Goal: Task Accomplishment & Management: Use online tool/utility

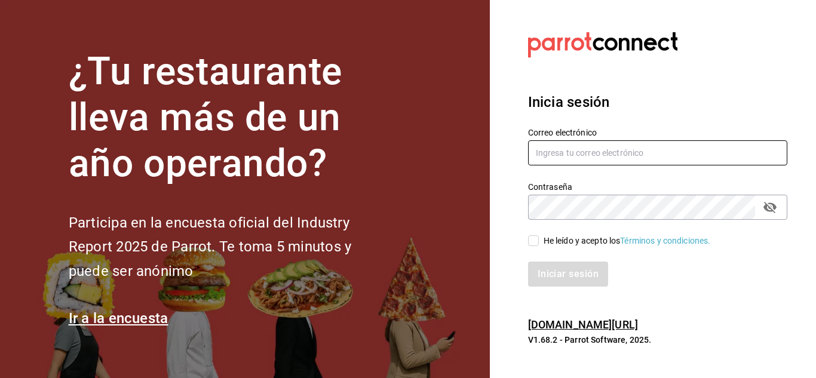
type input "joanacalzada@leva.mx"
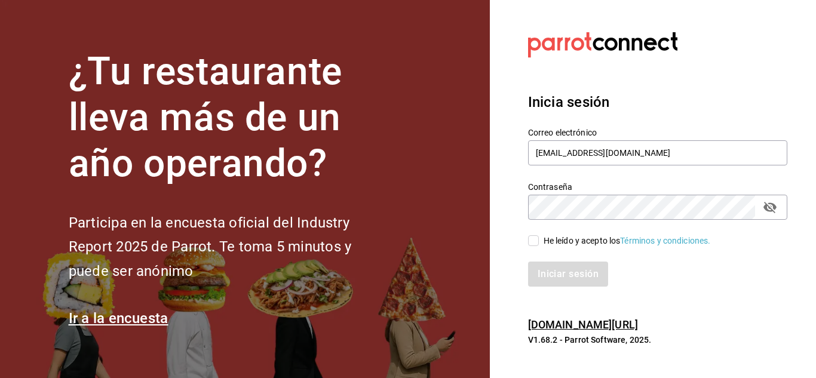
click at [557, 276] on div "Iniciar sesión" at bounding box center [657, 274] width 259 height 25
click at [543, 245] on div "He leído y acepto los Términos y condiciones." at bounding box center [626, 241] width 167 height 13
click at [539, 245] on input "He leído y acepto los Términos y condiciones." at bounding box center [533, 240] width 11 height 11
checkbox input "true"
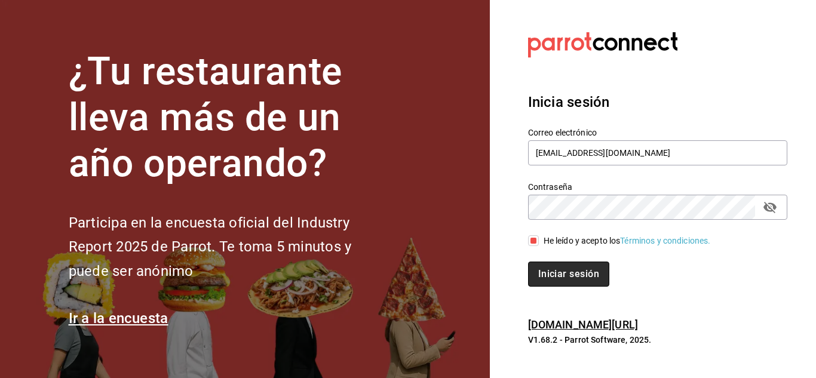
click at [546, 275] on button "Iniciar sesión" at bounding box center [568, 274] width 81 height 25
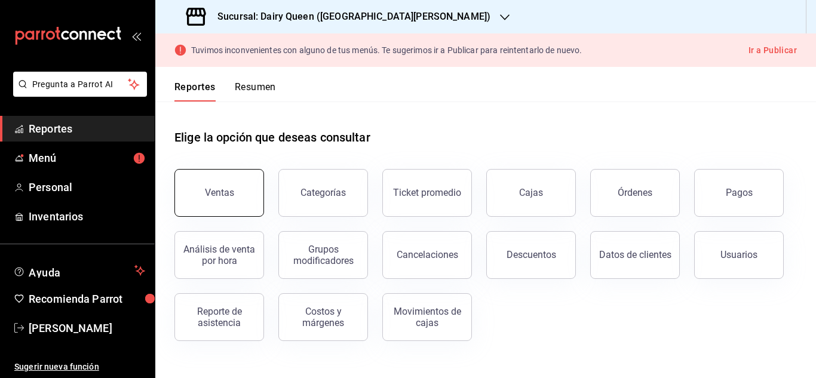
click at [259, 193] on button "Ventas" at bounding box center [219, 193] width 90 height 48
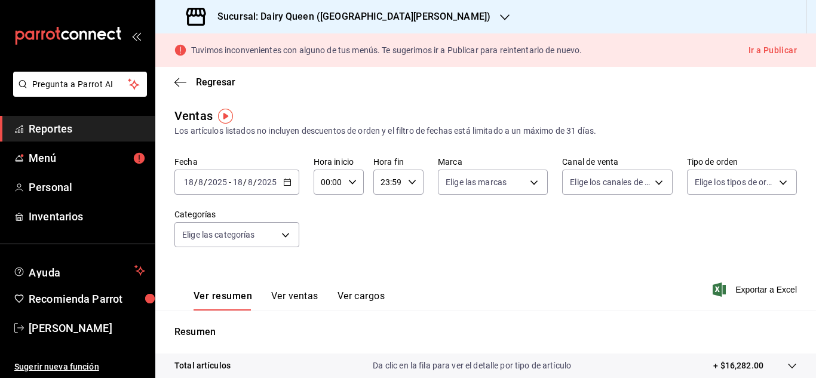
click at [349, 179] on icon "button" at bounding box center [352, 182] width 8 height 8
click at [445, 220] on div at bounding box center [408, 189] width 816 height 378
click at [342, 182] on div "00:00 Hora inicio" at bounding box center [338, 182] width 50 height 25
click at [328, 256] on span "10" at bounding box center [324, 261] width 5 height 10
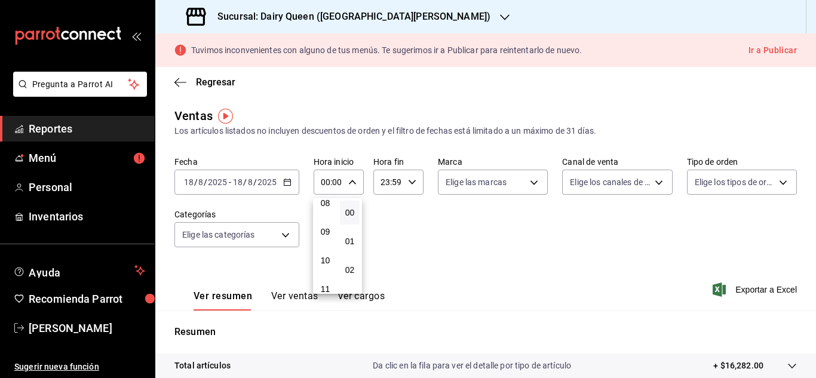
type input "10:00"
click at [410, 182] on div at bounding box center [408, 189] width 816 height 378
click at [410, 186] on icon "button" at bounding box center [412, 182] width 8 height 8
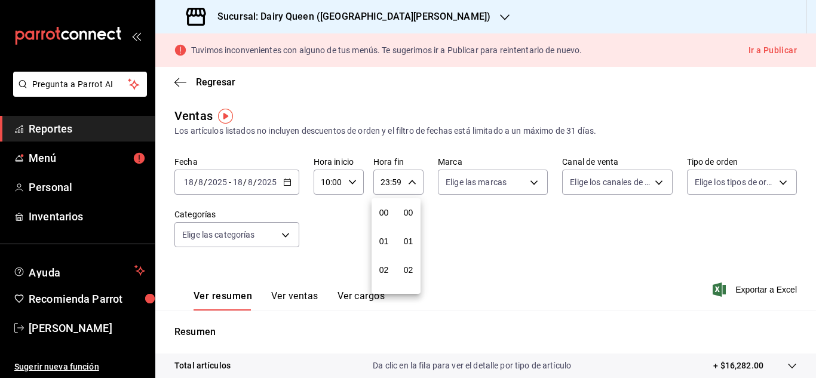
scroll to position [1624, 0]
click at [386, 254] on span "22" at bounding box center [383, 251] width 5 height 10
click at [411, 183] on div at bounding box center [408, 189] width 816 height 378
click at [410, 180] on icon "button" at bounding box center [412, 182] width 8 height 8
click at [409, 214] on span "00" at bounding box center [407, 213] width 5 height 10
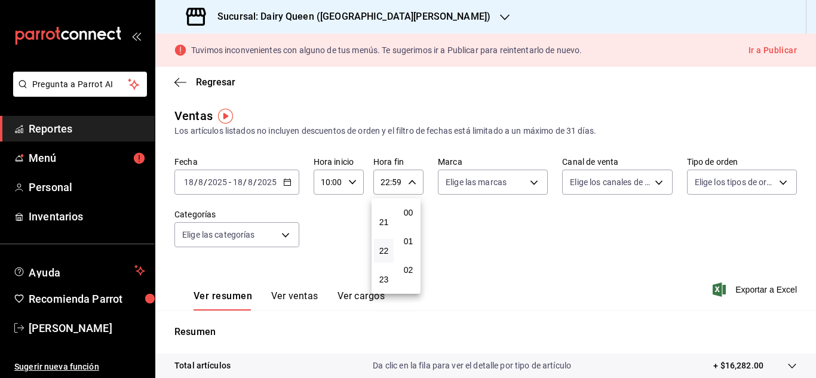
type input "22:00"
click at [528, 183] on div at bounding box center [408, 189] width 816 height 378
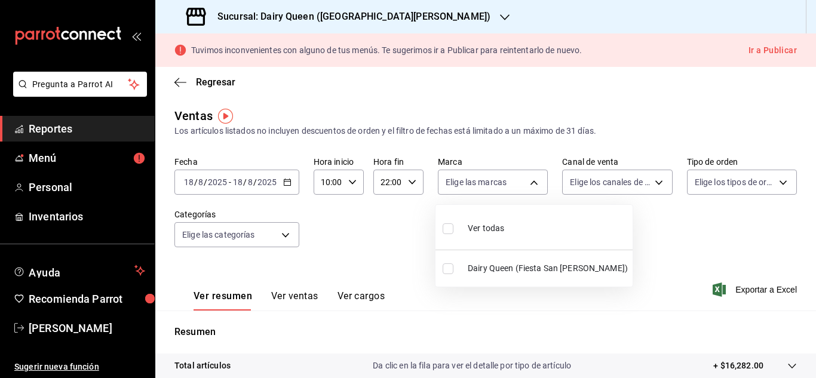
click at [528, 183] on body "Pregunta a Parrot AI Reportes Menú Personal Inventarios Ayuda Recomienda Parrot…" at bounding box center [408, 189] width 816 height 378
click at [494, 226] on span "Ver todas" at bounding box center [486, 228] width 36 height 13
checkbox input "false"
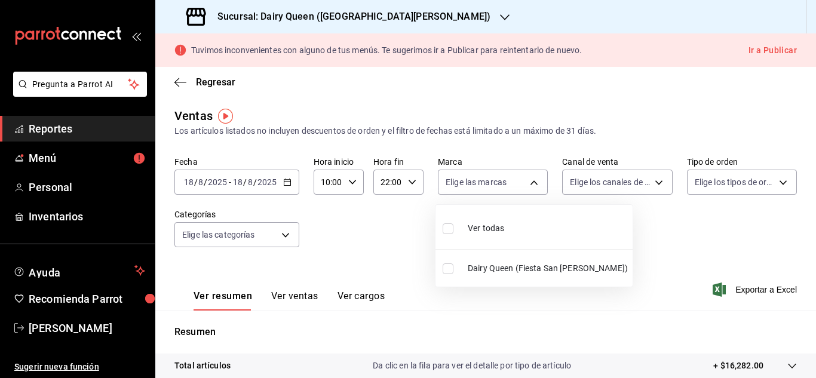
click at [394, 16] on div at bounding box center [408, 189] width 816 height 378
click at [456, 21] on div "Sucursal: Dairy Queen ([GEOGRAPHIC_DATA][PERSON_NAME])" at bounding box center [339, 16] width 349 height 33
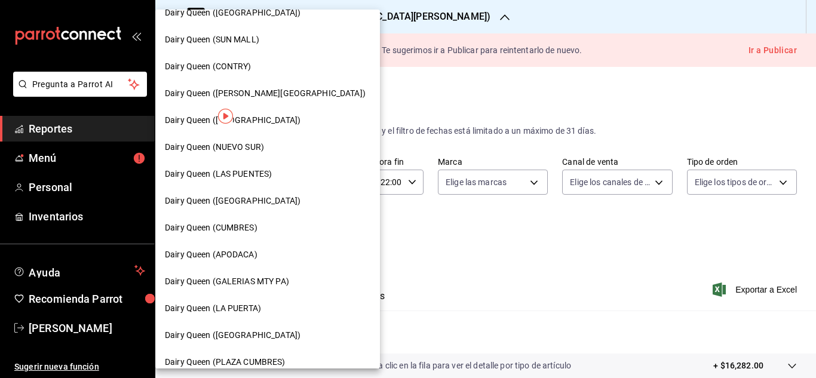
scroll to position [457, 0]
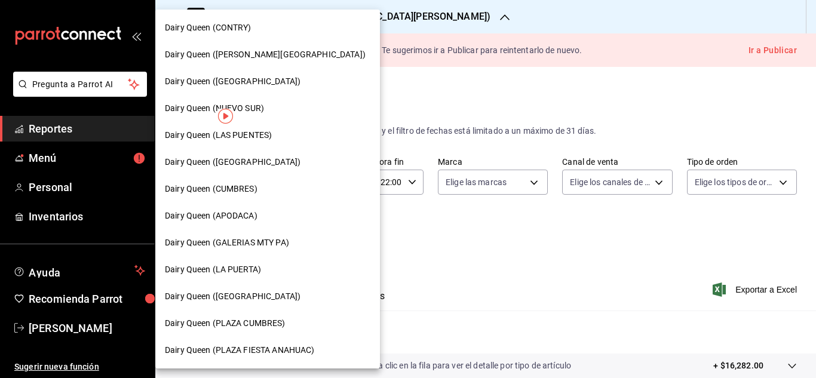
click at [250, 264] on span "Dairy Queen (LA PUERTA)" at bounding box center [213, 269] width 96 height 13
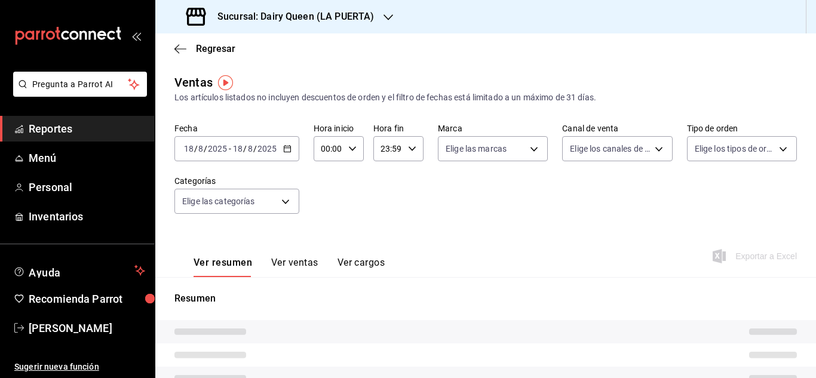
type input "10:00"
type input "22:00"
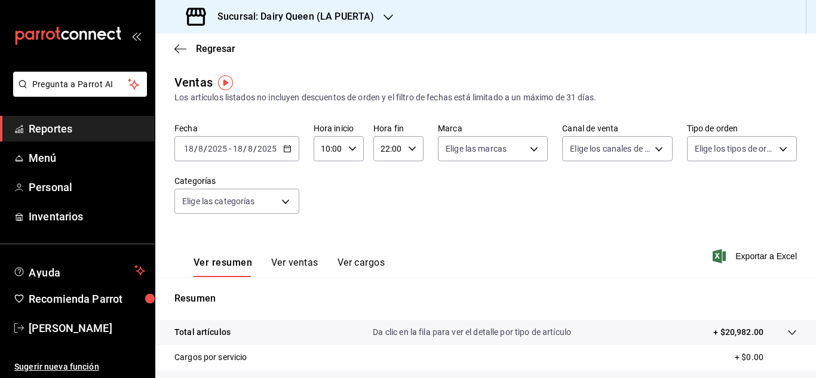
click at [289, 152] on \(Stroke\) "button" at bounding box center [287, 149] width 7 height 7
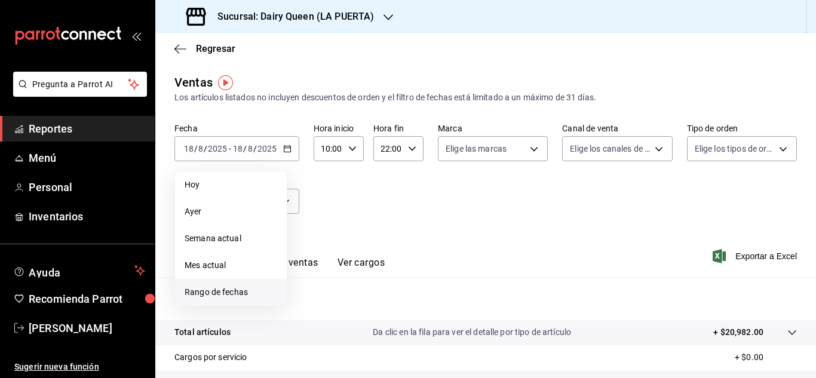
click at [247, 294] on span "Rango de fechas" at bounding box center [231, 292] width 93 height 13
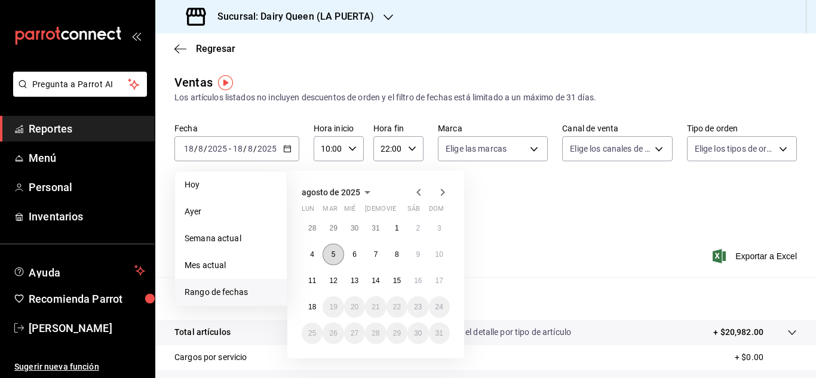
click at [335, 257] on abbr "5" at bounding box center [333, 254] width 4 height 8
click at [318, 285] on button "11" at bounding box center [312, 280] width 21 height 21
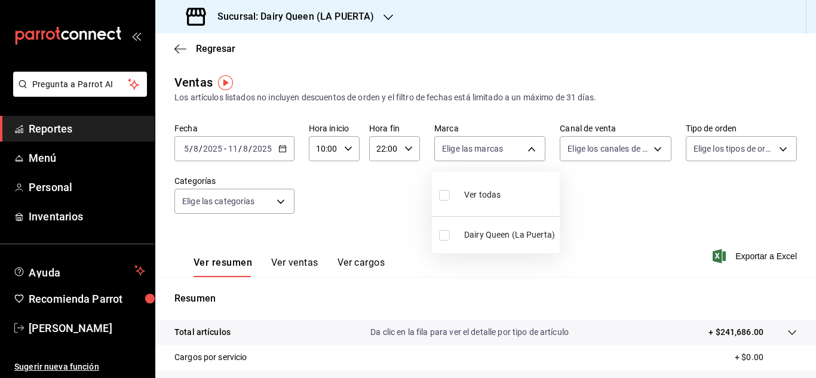
drag, startPoint x: 529, startPoint y: 147, endPoint x: 525, endPoint y: 152, distance: 6.8
click at [528, 146] on body "Pregunta a Parrot AI Reportes Menú Personal Inventarios Ayuda Recomienda Parrot…" at bounding box center [408, 189] width 816 height 378
click at [478, 240] on span "Dairy Queen (La Puerta)" at bounding box center [509, 235] width 91 height 13
type input "38905903-e02f-4eca-a265-bb872b531692"
checkbox input "true"
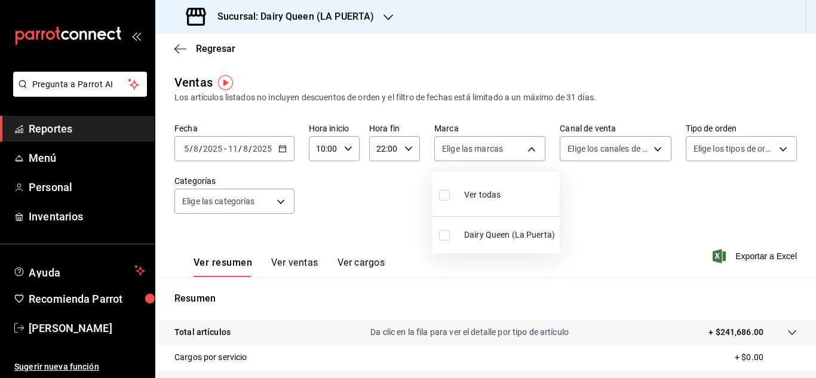
checkbox input "true"
click at [653, 149] on div at bounding box center [408, 189] width 816 height 378
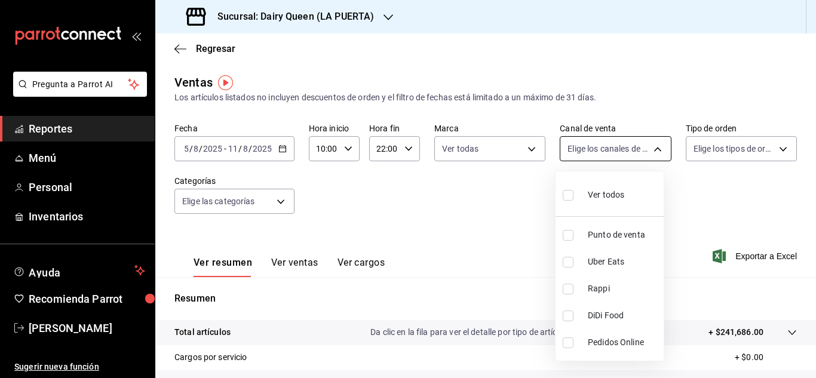
click at [652, 148] on body "Pregunta a Parrot AI Reportes Menú Personal Inventarios Ayuda Recomienda Parrot…" at bounding box center [408, 189] width 816 height 378
click at [561, 204] on li "Ver todos" at bounding box center [609, 193] width 108 height 35
type input "PARROT,UBER_EATS,RAPPI,DIDI_FOOD,ONLINE"
checkbox input "true"
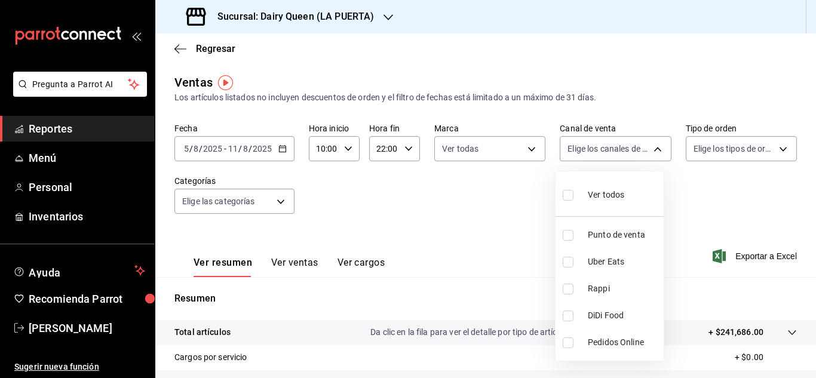
checkbox input "true"
click at [770, 147] on div at bounding box center [408, 189] width 816 height 378
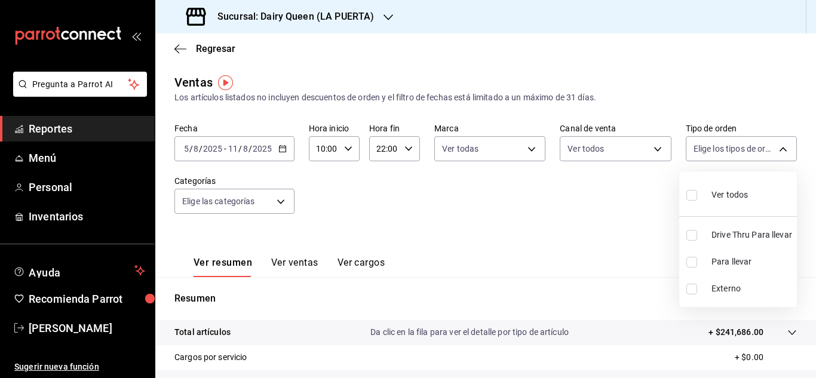
click at [770, 150] on body "Pregunta a Parrot AI Reportes Menú Personal Inventarios Ayuda Recomienda Parrot…" at bounding box center [408, 189] width 816 height 378
click at [687, 193] on input "checkbox" at bounding box center [691, 195] width 11 height 11
checkbox input "true"
type input "7990ceb5-6a15-4f0e-aa24-be972649f55b,610e80ef-9d38-4f15-9f84-1c929a079ed7,EXTER…"
checkbox input "true"
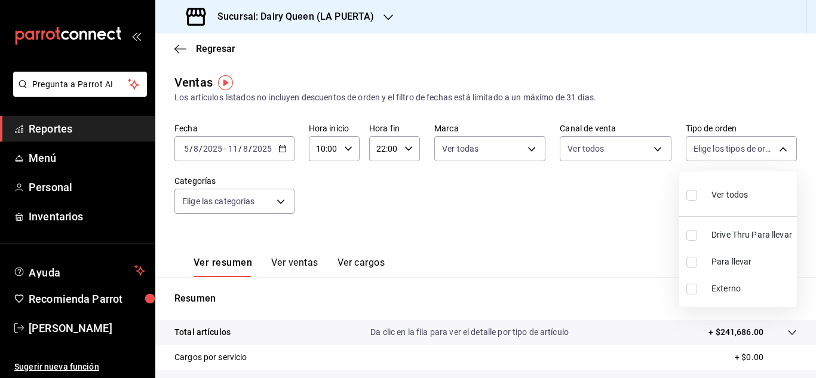
checkbox input "true"
click at [278, 195] on div at bounding box center [408, 189] width 816 height 378
click at [278, 204] on body "Pregunta a Parrot AI Reportes Menú Personal Inventarios Ayuda Recomienda Parrot…" at bounding box center [408, 189] width 816 height 378
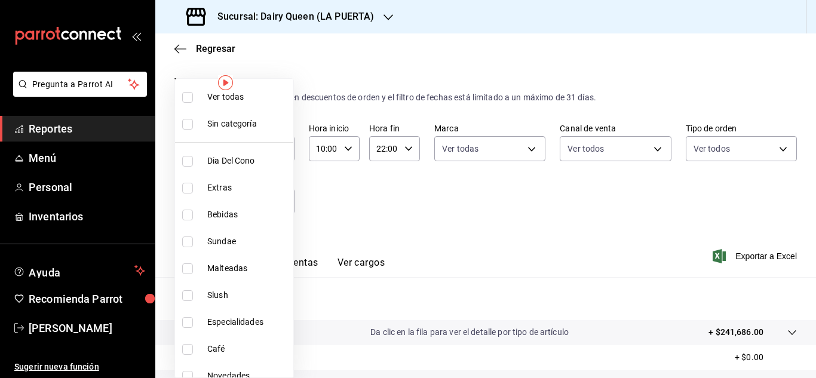
click at [190, 103] on li "Ver todas" at bounding box center [234, 97] width 118 height 27
type input "9af7475c-a0b8-4343-bd46-68df84526a26,bfdbee0a-b920-4e1c-9e0b-1179132fb5d7,80e25…"
checkbox input "true"
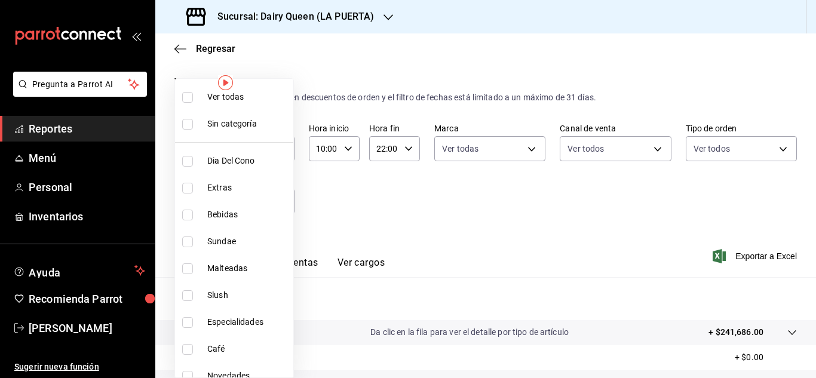
checkbox input "true"
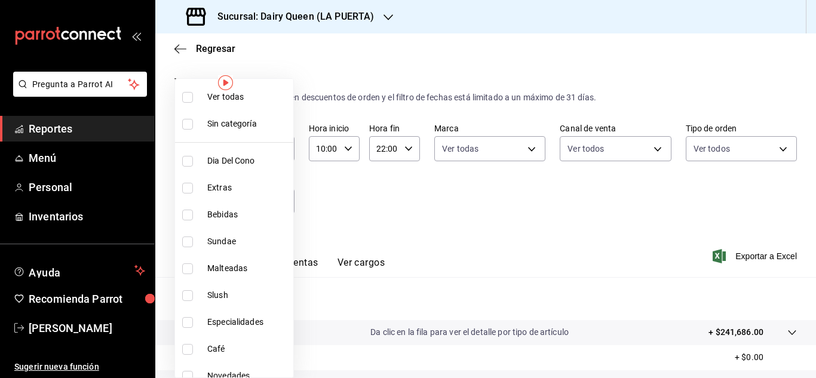
checkbox input "true"
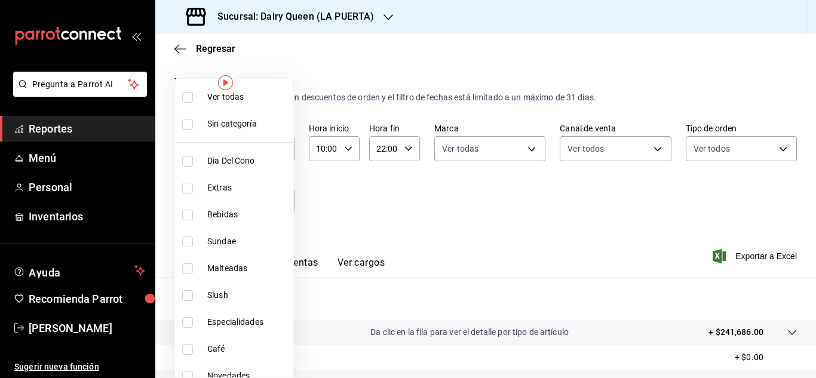
checkbox input "true"
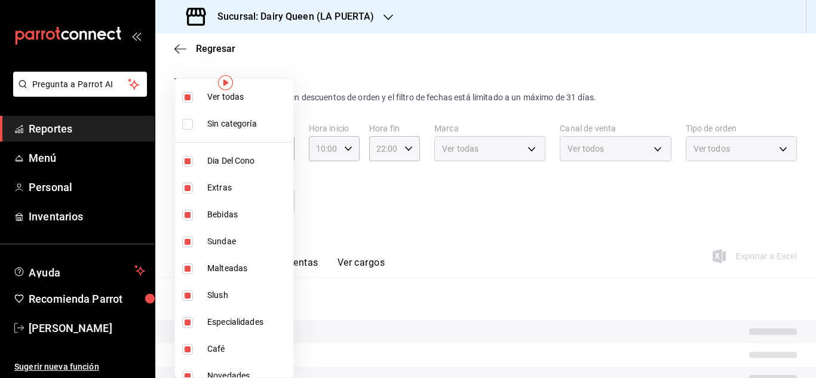
click at [573, 214] on div at bounding box center [408, 189] width 816 height 378
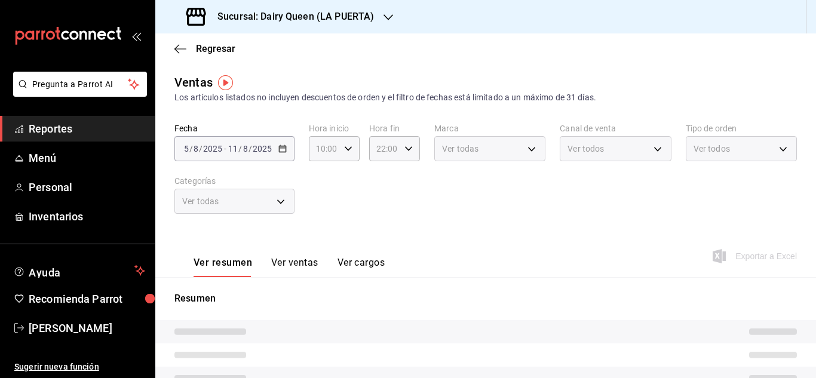
click at [279, 199] on div "Ver todas" at bounding box center [234, 201] width 120 height 25
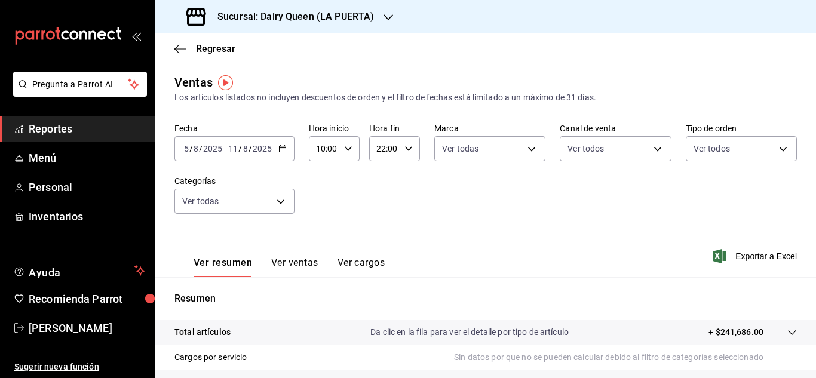
click at [62, 130] on span "Reportes" at bounding box center [87, 129] width 116 height 16
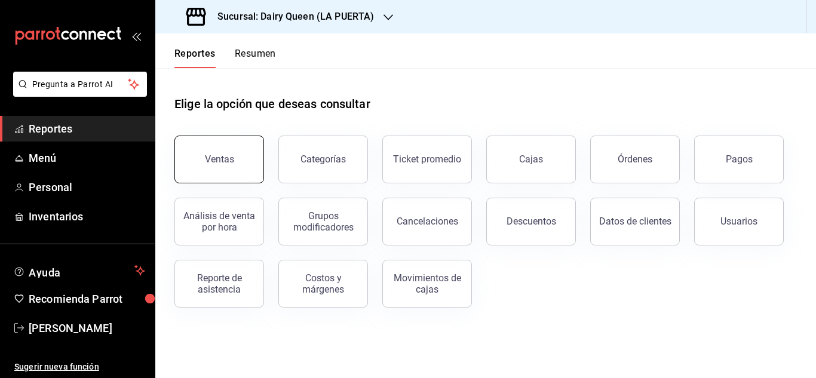
click at [227, 161] on div "Ventas" at bounding box center [219, 158] width 29 height 11
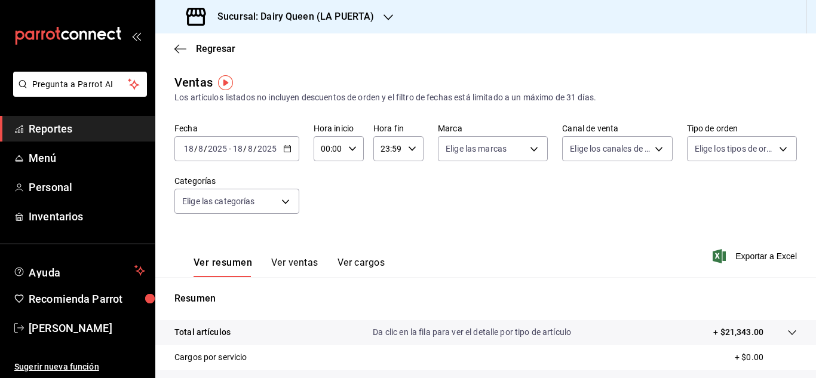
click at [344, 149] on div "00:00 Hora inicio" at bounding box center [338, 148] width 50 height 25
click at [327, 219] on span "22" at bounding box center [324, 218] width 5 height 10
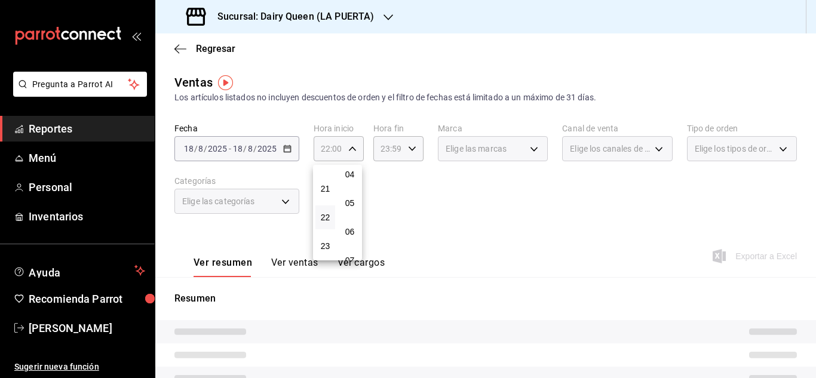
click at [348, 150] on div at bounding box center [408, 189] width 816 height 378
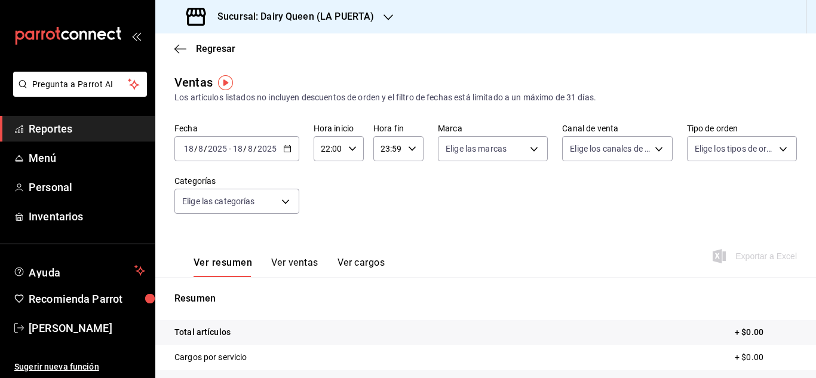
click at [349, 150] on icon "button" at bounding box center [352, 149] width 8 height 8
click at [324, 228] on span "10" at bounding box center [324, 232] width 5 height 10
type input "10:00"
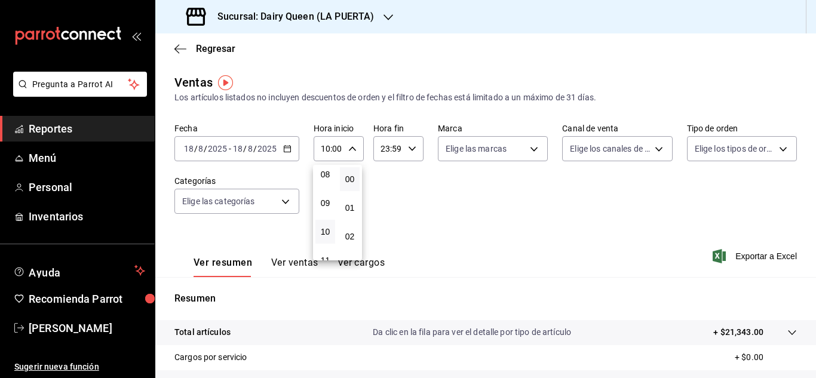
click at [408, 150] on div at bounding box center [408, 189] width 816 height 378
click at [409, 152] on icon "button" at bounding box center [412, 149] width 8 height 8
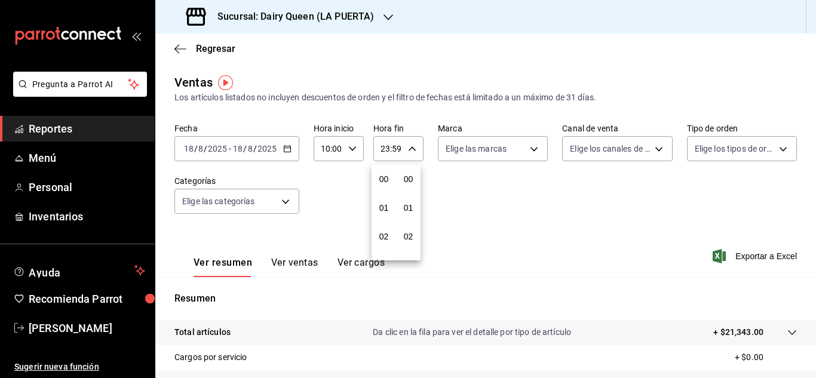
scroll to position [1624, 0]
click at [383, 214] on span "22" at bounding box center [383, 218] width 5 height 10
drag, startPoint x: 815, startPoint y: 222, endPoint x: 814, endPoint y: 262, distance: 40.6
click at [814, 265] on div at bounding box center [408, 189] width 816 height 378
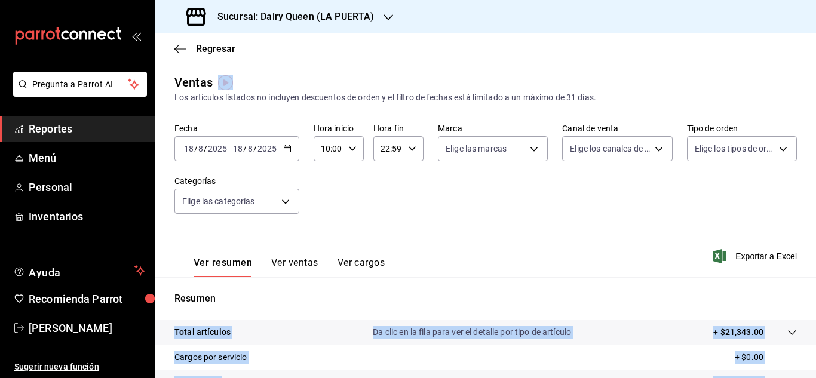
drag, startPoint x: 810, startPoint y: 242, endPoint x: 814, endPoint y: 283, distance: 41.4
click at [408, 152] on icon "button" at bounding box center [412, 149] width 8 height 8
click at [411, 179] on span "00" at bounding box center [407, 179] width 5 height 10
type input "22:00"
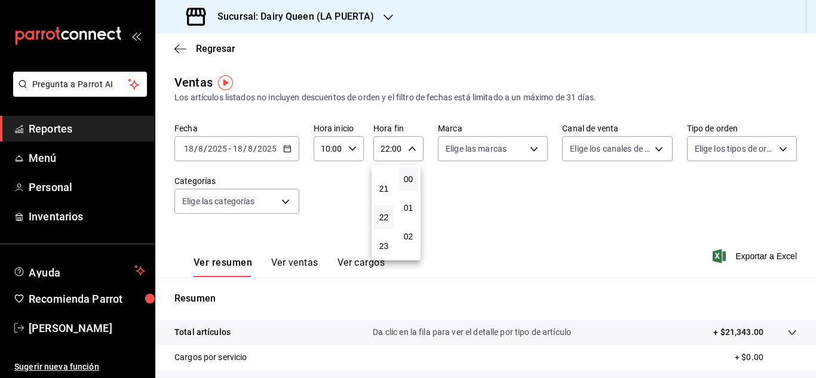
click at [531, 149] on div at bounding box center [408, 189] width 816 height 378
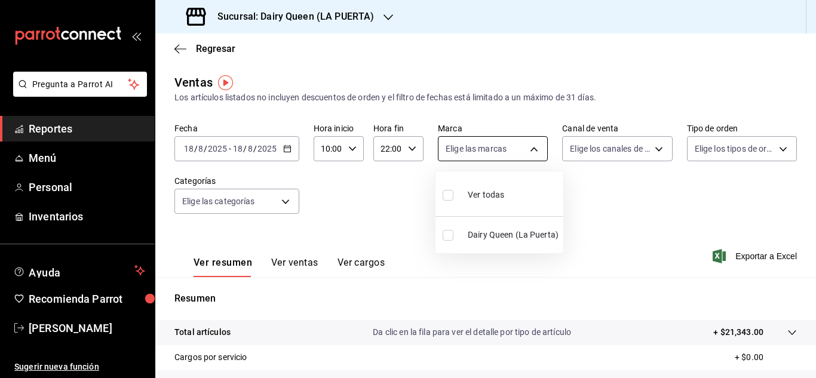
click at [526, 150] on body "Pregunta a Parrot AI Reportes Menú Personal Inventarios Ayuda Recomienda Parrot…" at bounding box center [408, 189] width 816 height 378
click at [496, 235] on span "Dairy Queen (La Puerta)" at bounding box center [513, 235] width 91 height 13
checkbox input "false"
click at [444, 237] on input "checkbox" at bounding box center [447, 235] width 11 height 11
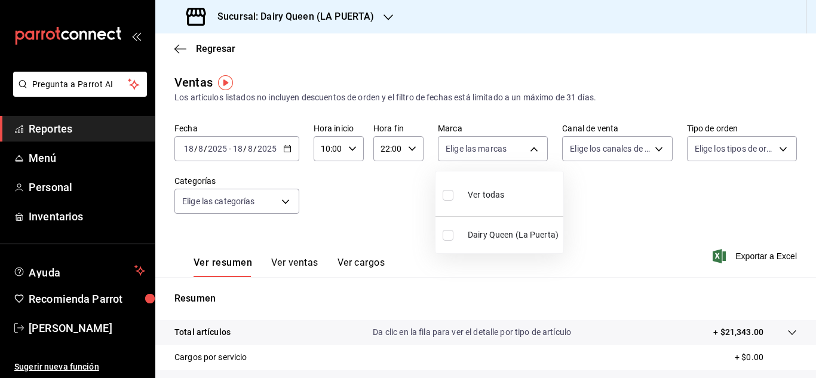
checkbox input "true"
type input "38905903-e02f-4eca-a265-bb872b531692"
checkbox input "true"
click at [644, 153] on div at bounding box center [408, 189] width 816 height 378
click at [509, 150] on body "Pregunta a Parrot AI Reportes Menú Personal Inventarios Ayuda Recomienda Parrot…" at bounding box center [408, 189] width 816 height 378
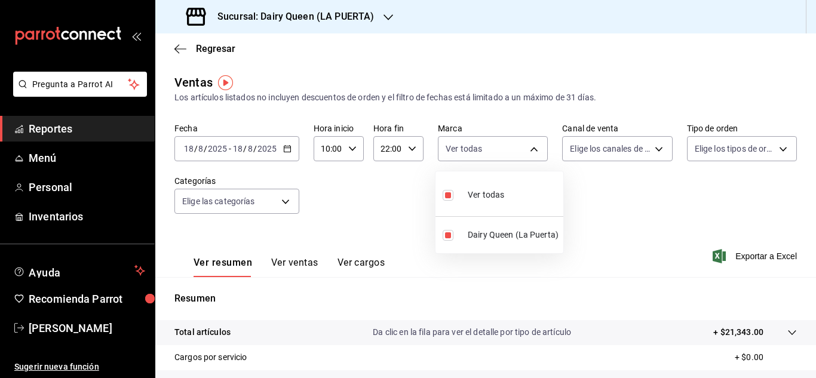
click at [452, 199] on input "checkbox" at bounding box center [447, 195] width 11 height 11
checkbox input "false"
click at [446, 241] on li "Dairy Queen (La Puerta)" at bounding box center [499, 235] width 128 height 27
type input "38905903-e02f-4eca-a265-bb872b531692"
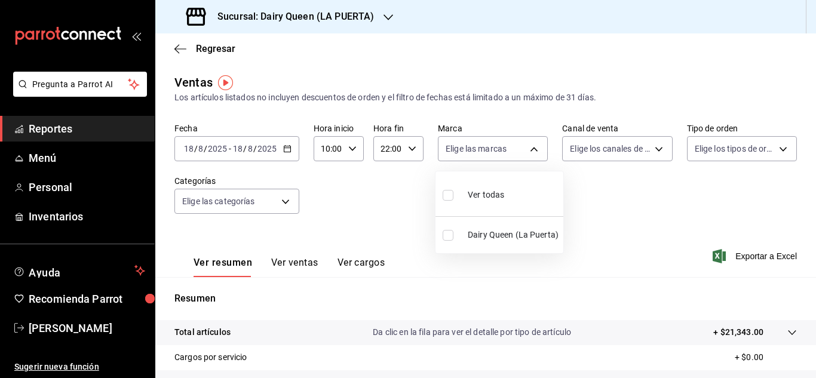
checkbox input "true"
click at [652, 149] on div at bounding box center [408, 189] width 816 height 378
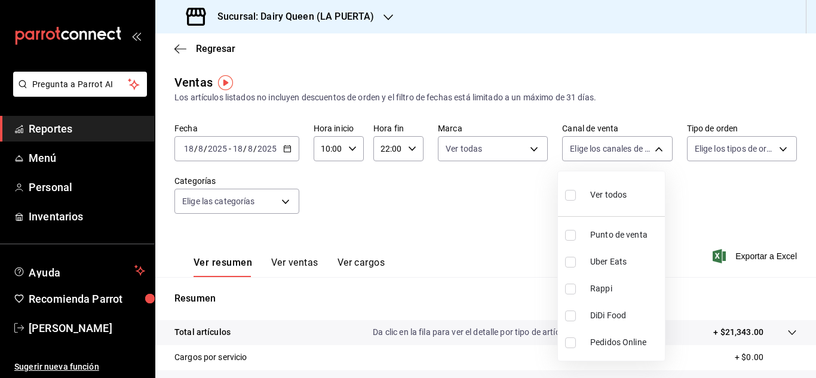
click at [652, 149] on body "Pregunta a Parrot AI Reportes Menú Personal Inventarios Ayuda Recomienda Parrot…" at bounding box center [408, 189] width 816 height 378
click at [571, 196] on input "checkbox" at bounding box center [570, 195] width 11 height 11
checkbox input "true"
type input "PARROT,UBER_EATS,RAPPI,DIDI_FOOD,ONLINE"
checkbox input "true"
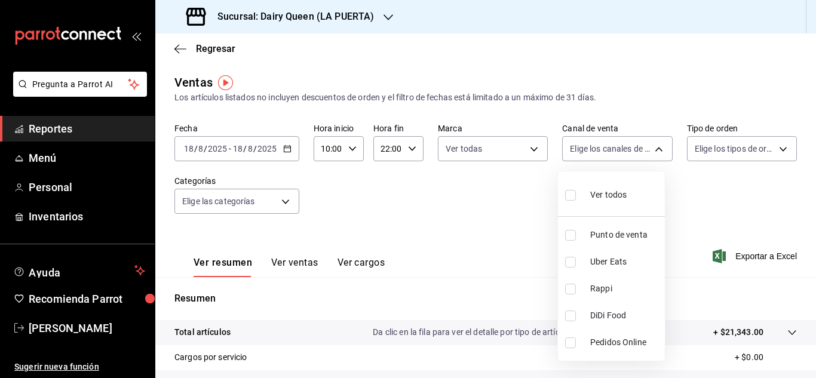
checkbox input "true"
click at [780, 151] on div at bounding box center [408, 189] width 816 height 378
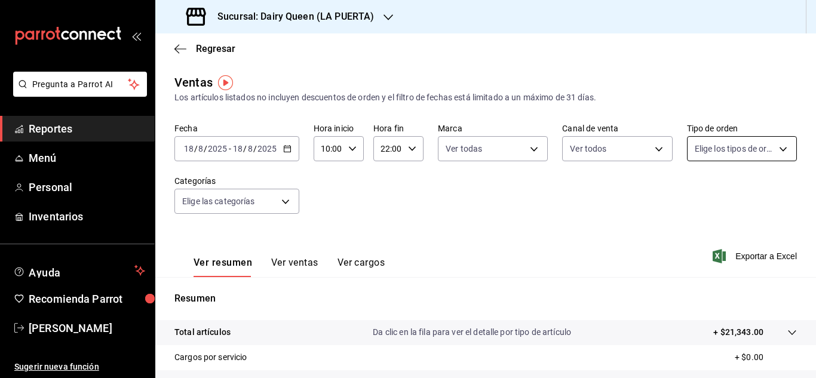
click at [776, 153] on body "Pregunta a Parrot AI Reportes Menú Personal Inventarios Ayuda Recomienda Parrot…" at bounding box center [408, 189] width 816 height 378
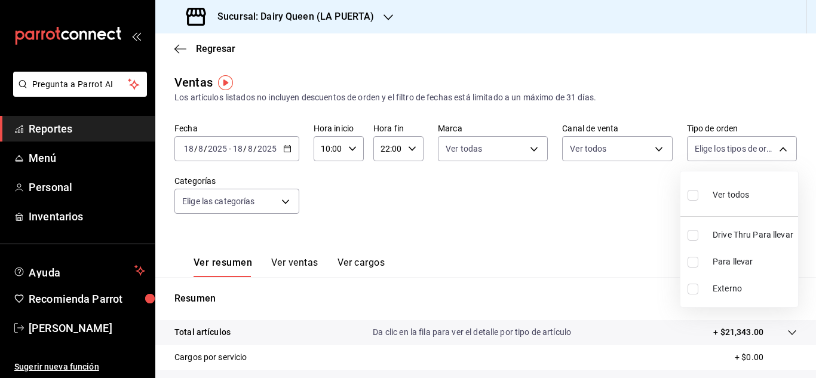
click at [700, 193] on label at bounding box center [695, 194] width 16 height 17
click at [698, 193] on input "checkbox" at bounding box center [692, 195] width 11 height 11
checkbox input "false"
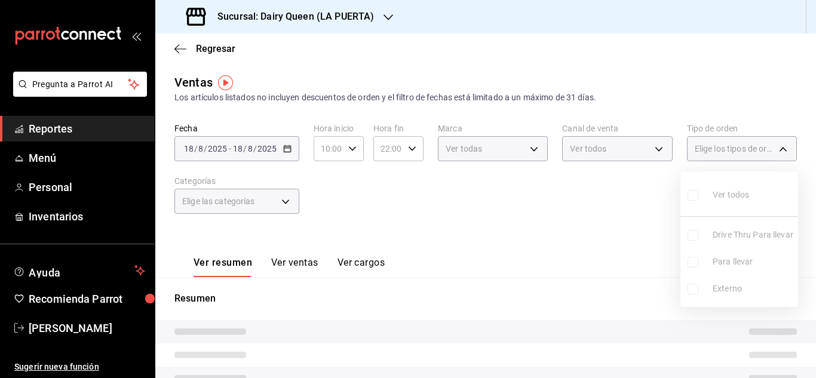
checkbox input "false"
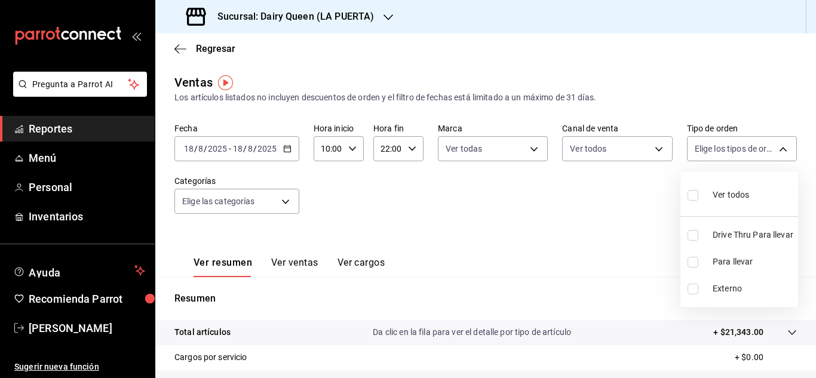
click at [287, 201] on div at bounding box center [408, 189] width 816 height 378
click at [287, 201] on body "Pregunta a Parrot AI Reportes Menú Personal Inventarios Ayuda Recomienda Parrot…" at bounding box center [408, 189] width 816 height 378
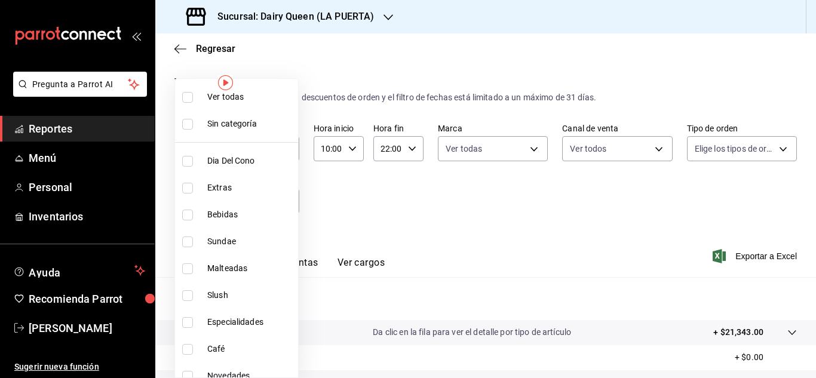
click at [182, 99] on li "Ver todas" at bounding box center [236, 97] width 123 height 27
type input "9af7475c-a0b8-4343-bd46-68df84526a26,bfdbee0a-b920-4e1c-9e0b-1179132fb5d7,80e25…"
checkbox input "true"
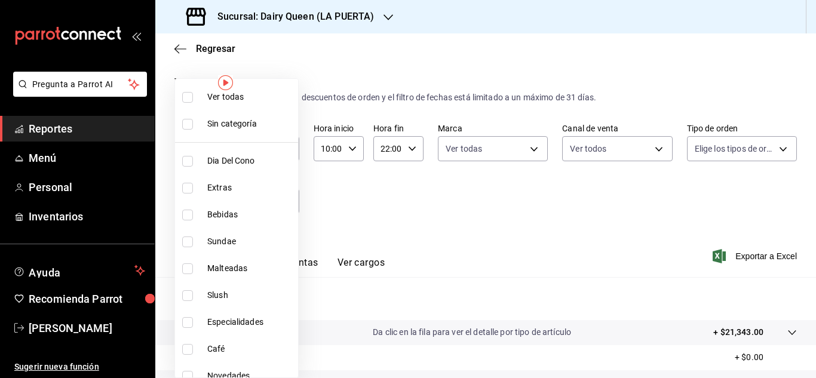
checkbox input "true"
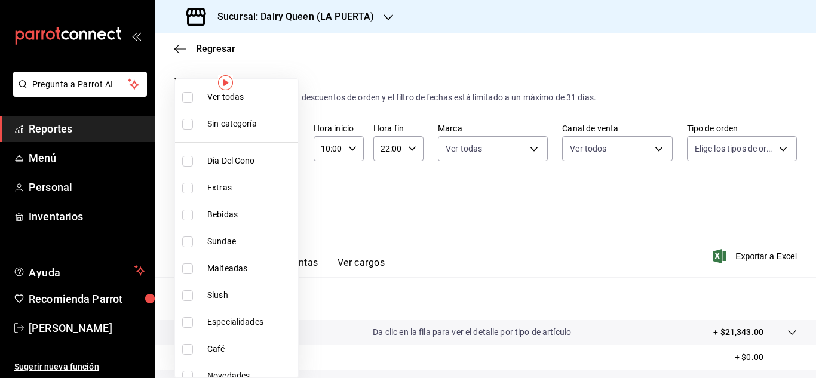
checkbox input "true"
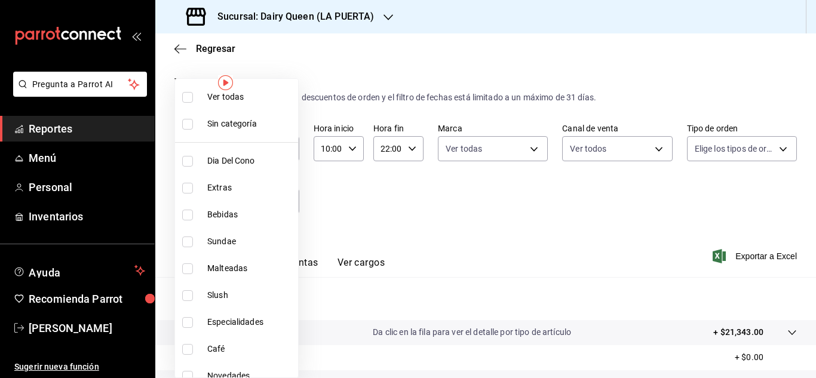
checkbox input "true"
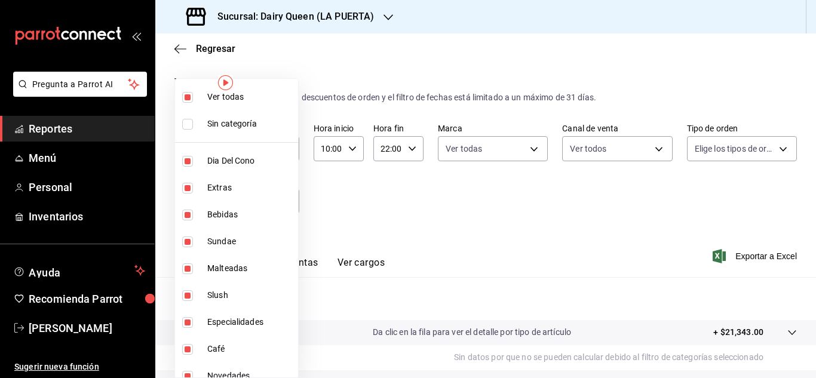
click at [325, 190] on div at bounding box center [408, 189] width 816 height 378
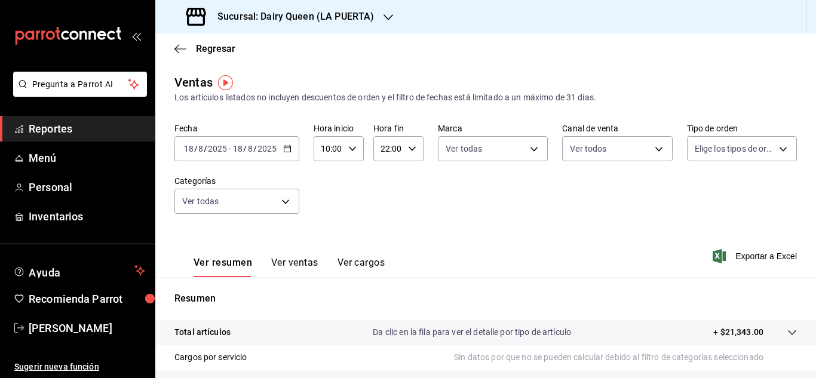
click at [290, 149] on icon "button" at bounding box center [287, 149] width 8 height 8
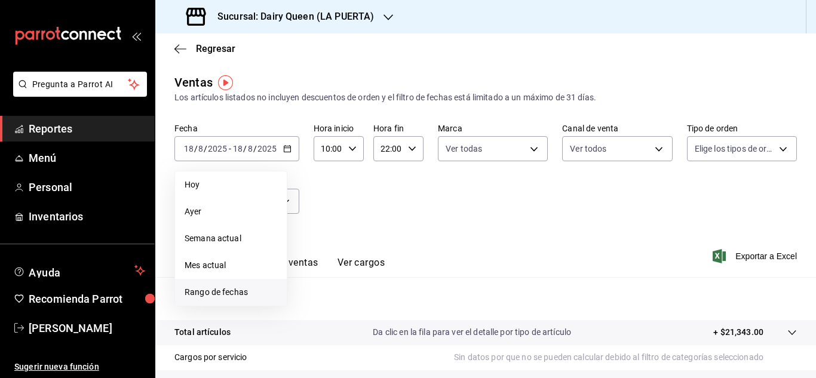
click at [232, 292] on span "Rango de fechas" at bounding box center [231, 292] width 93 height 13
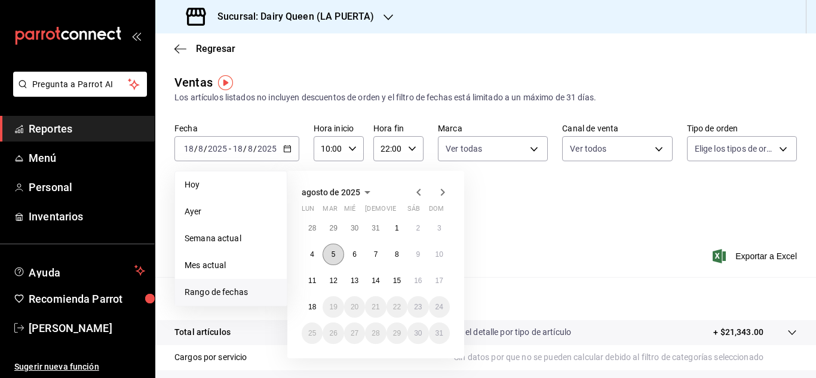
click at [341, 256] on button "5" at bounding box center [332, 254] width 21 height 21
click at [318, 278] on button "11" at bounding box center [312, 280] width 21 height 21
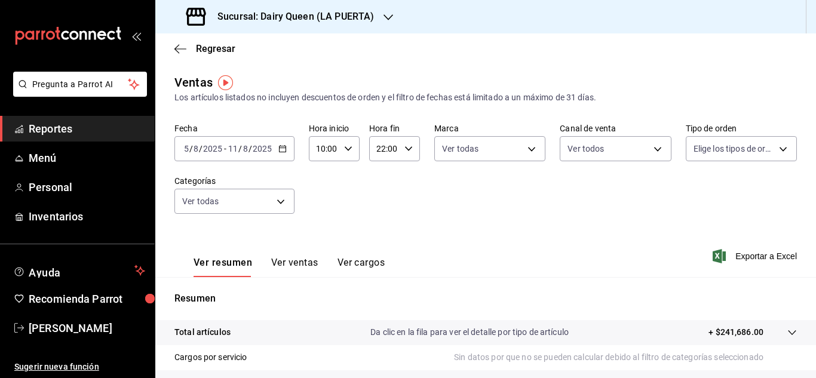
click at [387, 21] on icon "button" at bounding box center [388, 18] width 10 height 10
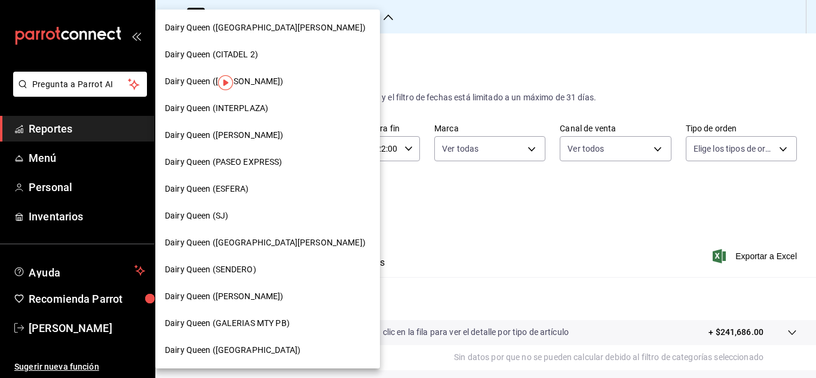
click at [240, 82] on span "Dairy Queen ([PERSON_NAME])" at bounding box center [224, 81] width 119 height 13
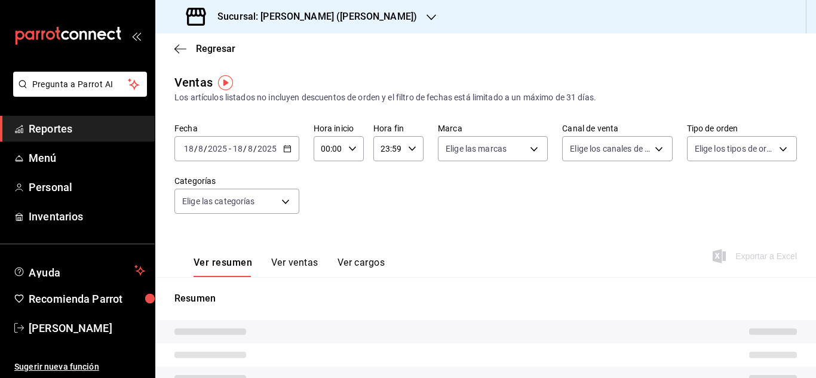
type input "10:00"
type input "22:00"
type input "PARROT,UBER_EATS,RAPPI,DIDI_FOOD,ONLINE"
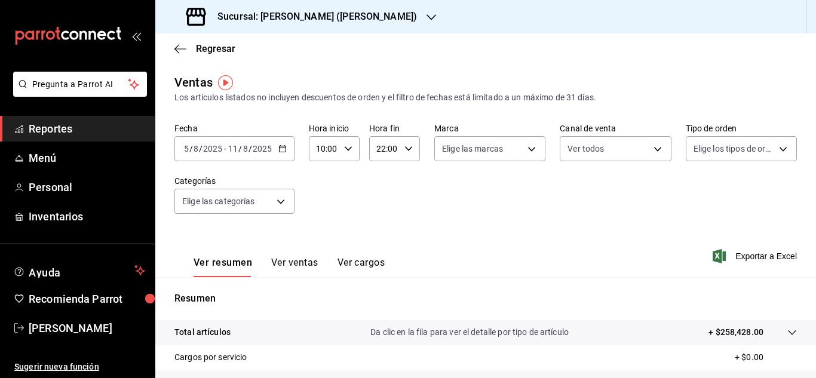
click at [347, 151] on icon "button" at bounding box center [348, 149] width 8 height 8
click at [351, 147] on div at bounding box center [408, 189] width 816 height 378
click at [345, 150] on icon "button" at bounding box center [348, 149] width 8 height 8
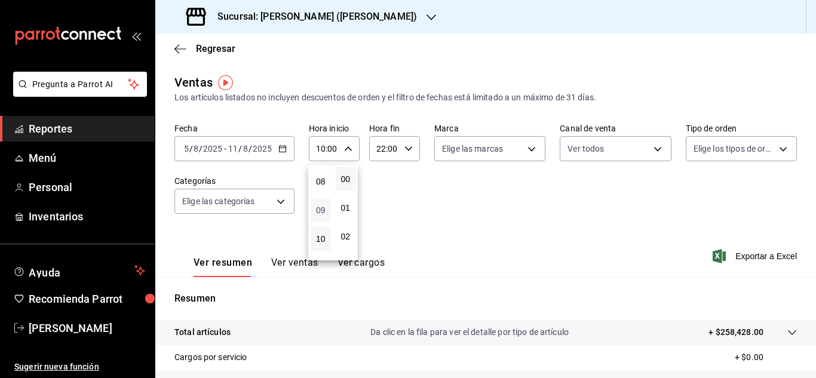
click at [320, 213] on span "09" at bounding box center [321, 210] width 6 height 10
click at [348, 150] on div at bounding box center [408, 189] width 816 height 378
click at [340, 149] on div "09:00 Hora inicio" at bounding box center [334, 148] width 51 height 25
click at [318, 205] on span "10" at bounding box center [321, 208] width 6 height 10
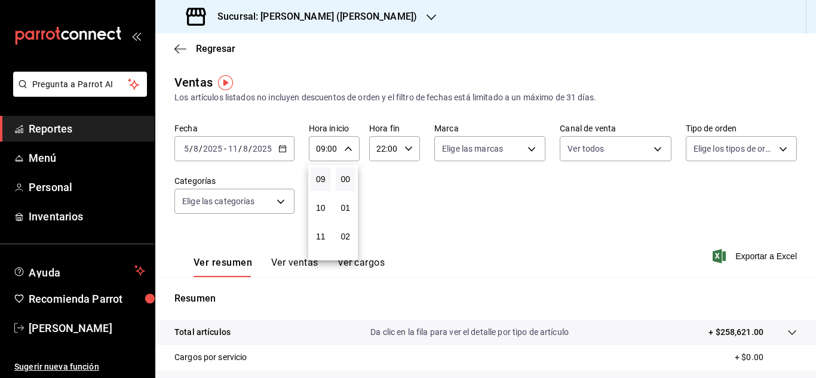
type input "10:00"
click at [525, 148] on div at bounding box center [408, 189] width 816 height 378
click at [530, 149] on body "Pregunta a Parrot AI Reportes Menú Personal Inventarios Ayuda Recomienda Parrot…" at bounding box center [408, 189] width 816 height 378
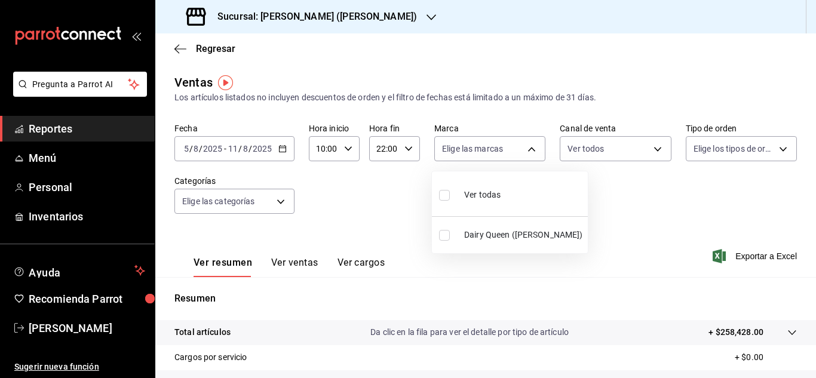
click at [441, 198] on input "checkbox" at bounding box center [444, 195] width 11 height 11
checkbox input "true"
type input "13e467a5-b48a-4e27-b9d7-bf769265c386"
checkbox input "true"
click at [647, 151] on div at bounding box center [408, 189] width 816 height 378
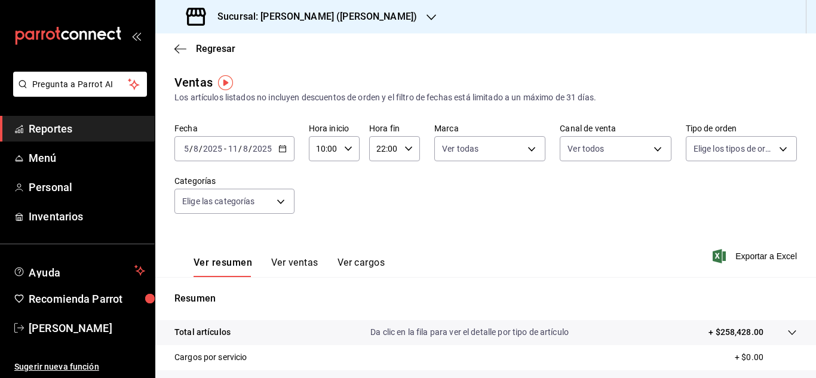
click at [651, 147] on body "Pregunta a Parrot AI Reportes Menú Personal Inventarios Ayuda Recomienda Parrot…" at bounding box center [408, 189] width 816 height 378
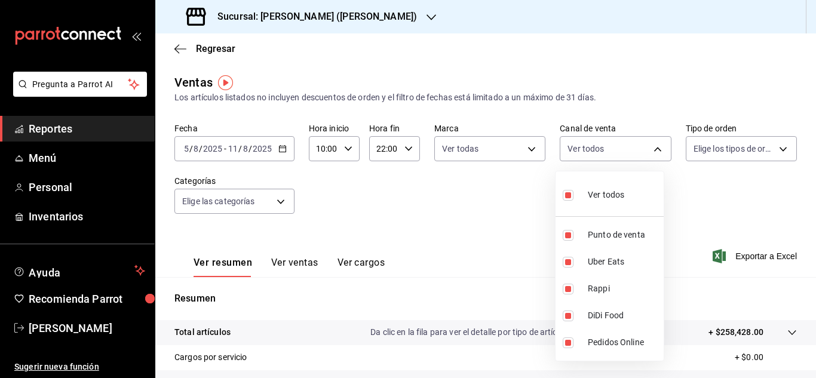
click at [565, 190] on input "checkbox" at bounding box center [568, 195] width 11 height 11
checkbox input "false"
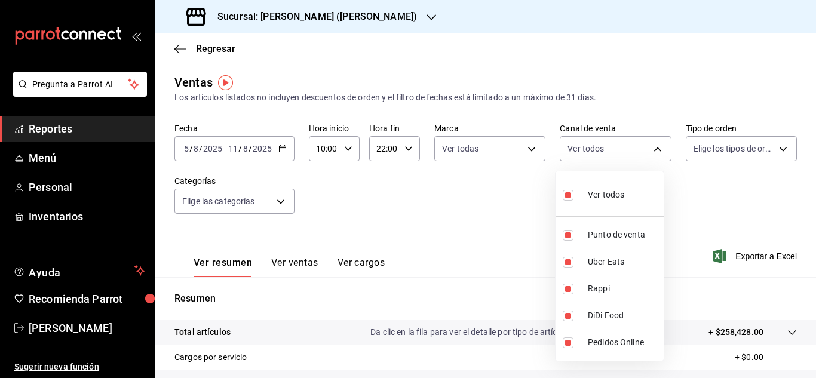
checkbox input "false"
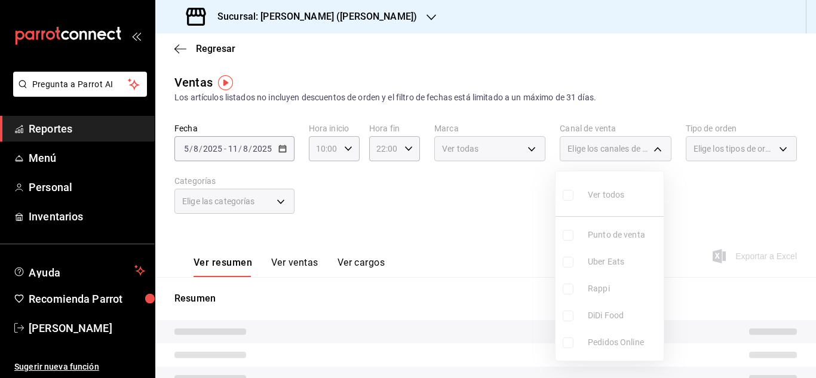
click at [564, 192] on ul "Ver todos Punto de venta Uber Eats Rappi DiDi Food Pedidos Online" at bounding box center [609, 265] width 108 height 189
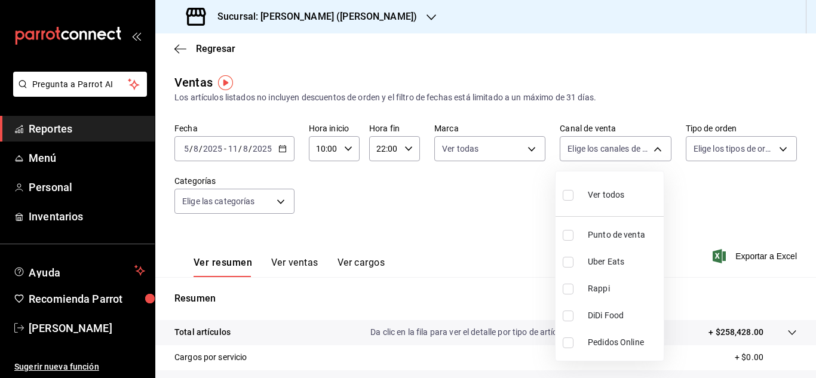
click at [569, 192] on input "checkbox" at bounding box center [568, 195] width 11 height 11
checkbox input "true"
type input "PARROT,UBER_EATS,RAPPI,DIDI_FOOD,ONLINE"
checkbox input "true"
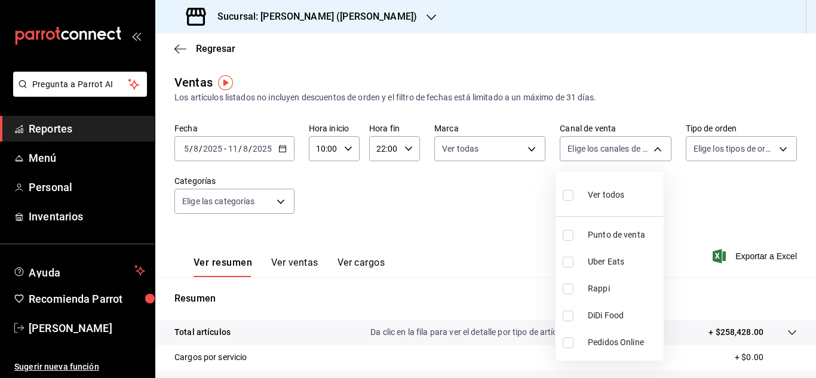
checkbox input "true"
click at [771, 146] on div at bounding box center [408, 189] width 816 height 378
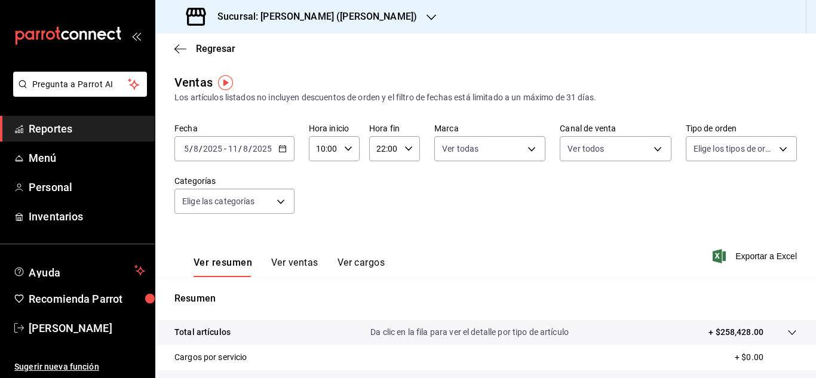
click at [771, 146] on body "Pregunta a Parrot AI Reportes Menú Personal Inventarios Ayuda Recomienda Parrot…" at bounding box center [408, 189] width 816 height 378
click at [693, 195] on input "checkbox" at bounding box center [691, 195] width 11 height 11
checkbox input "true"
type input "680ac84c-b881-4663-a57d-a511420ea65a,EXTERNAL"
checkbox input "true"
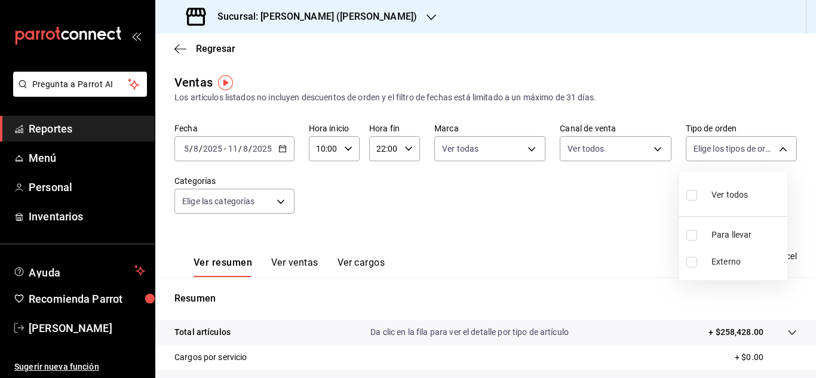
checkbox input "true"
click at [283, 197] on div at bounding box center [408, 189] width 816 height 378
click at [284, 198] on body "Pregunta a Parrot AI Reportes Menú Personal Inventarios Ayuda Recomienda Parrot…" at bounding box center [408, 189] width 816 height 378
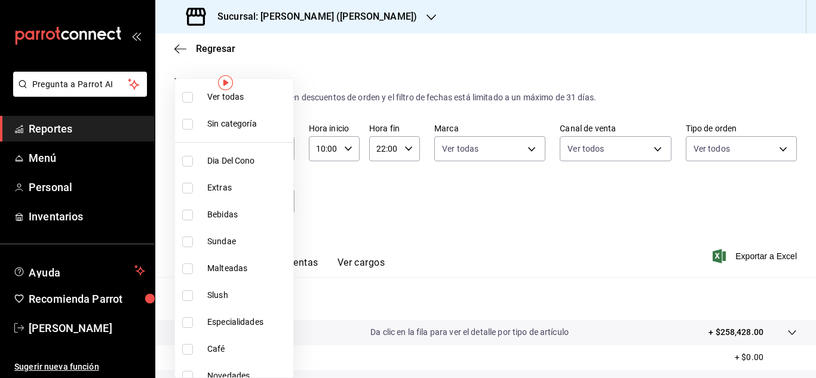
click at [186, 102] on input "checkbox" at bounding box center [187, 97] width 11 height 11
checkbox input "true"
type input "ab6e0368-cede-4714-8422-4743c8c1d371,6eadba8a-4535-4087-a753-4327db93aeca,b9ecf…"
checkbox input "true"
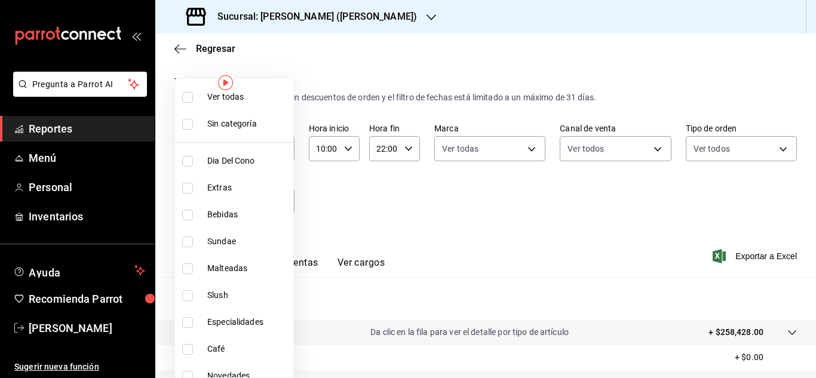
checkbox input "true"
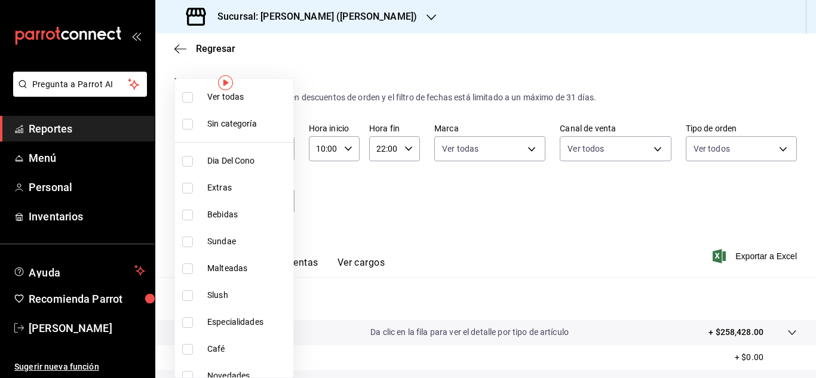
checkbox input "true"
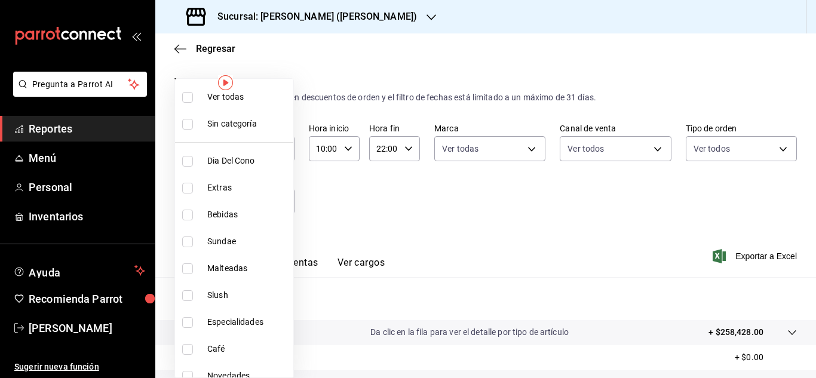
checkbox input "true"
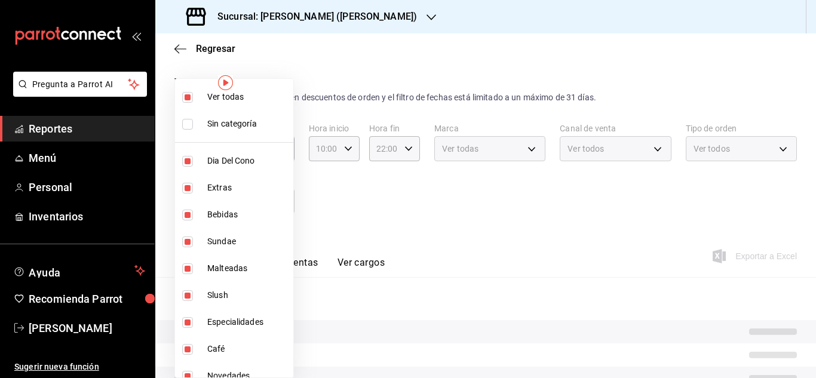
click at [456, 213] on div at bounding box center [408, 189] width 816 height 378
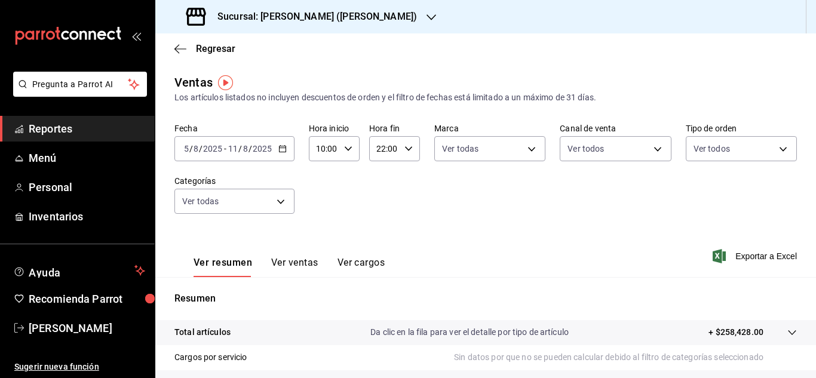
click at [426, 13] on icon "button" at bounding box center [431, 18] width 10 height 10
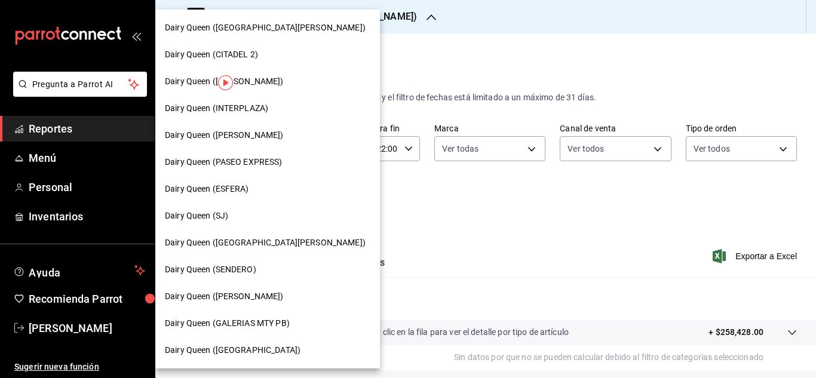
click at [270, 244] on span "Dairy Queen ([GEOGRAPHIC_DATA][PERSON_NAME])" at bounding box center [265, 242] width 201 height 13
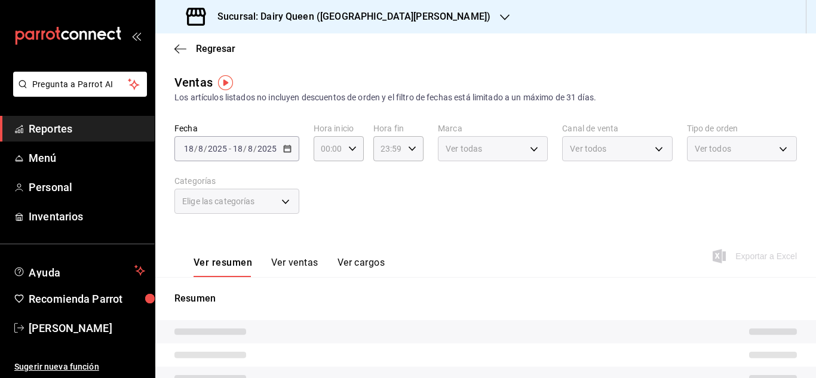
type input "10:00"
type input "22:00"
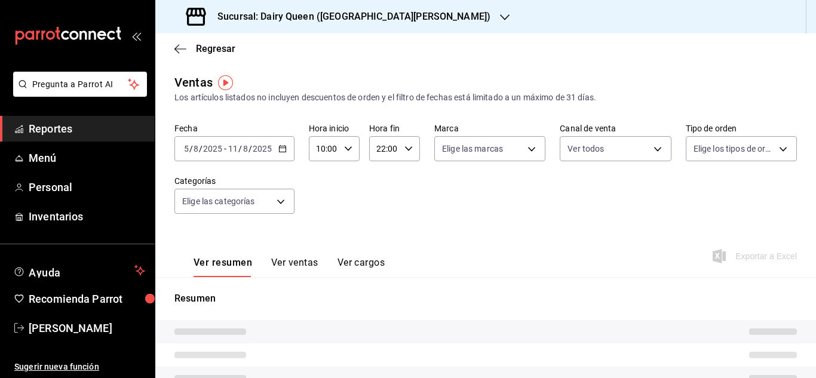
type input "PARROT,UBER_EATS,RAPPI,DIDI_FOOD,ONLINE"
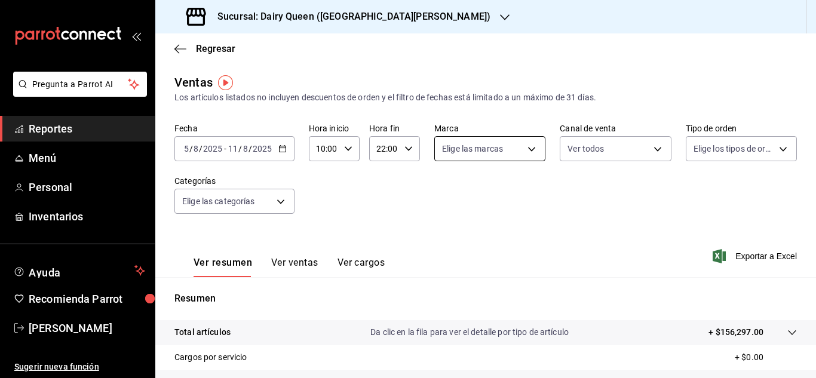
click at [528, 152] on body "Pregunta a Parrot AI Reportes Menú Personal Inventarios Ayuda Recomienda Parrot…" at bounding box center [408, 189] width 816 height 378
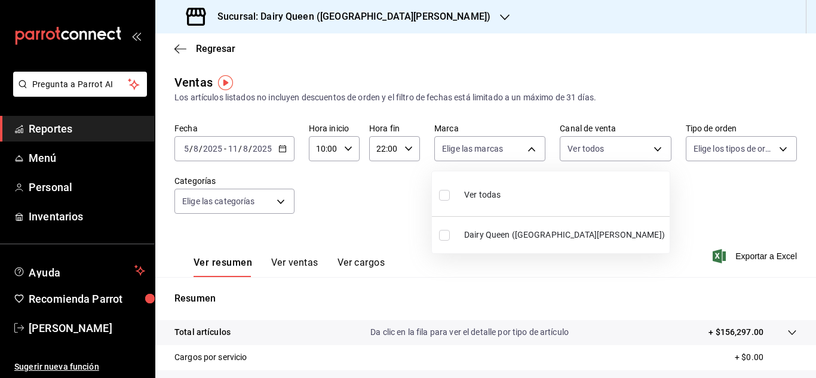
click at [451, 196] on label at bounding box center [447, 194] width 16 height 17
click at [450, 196] on input "checkbox" at bounding box center [444, 195] width 11 height 11
checkbox input "false"
click at [653, 147] on div at bounding box center [408, 189] width 816 height 378
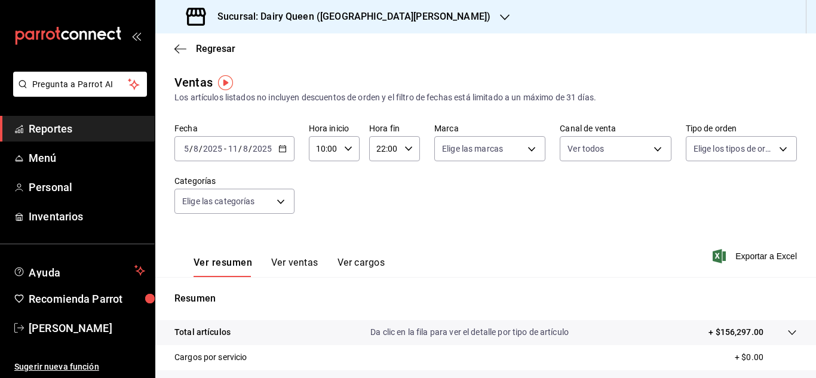
click at [653, 147] on body "Pregunta a Parrot AI Reportes Menú Personal Inventarios Ayuda Recomienda Parrot…" at bounding box center [408, 189] width 816 height 378
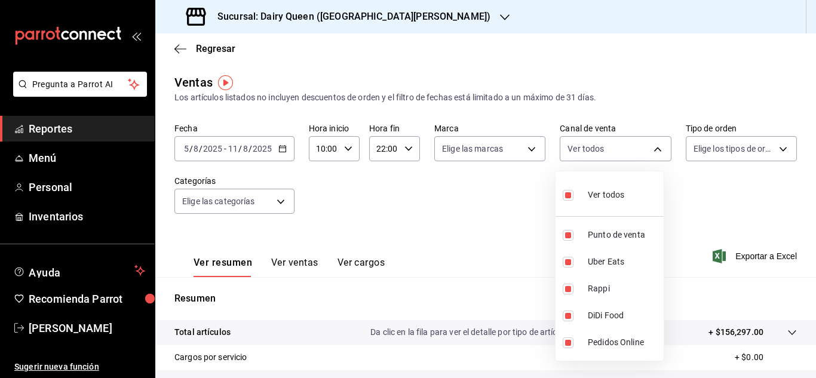
drag, startPoint x: 687, startPoint y: 185, endPoint x: 729, endPoint y: 161, distance: 48.4
click at [689, 183] on div at bounding box center [408, 189] width 816 height 378
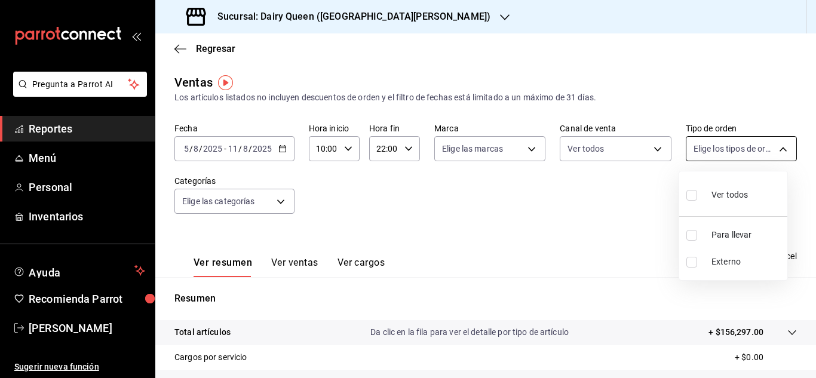
click at [764, 146] on body "Pregunta a Parrot AI Reportes Menú Personal Inventarios Ayuda Recomienda Parrot…" at bounding box center [408, 189] width 816 height 378
click at [691, 199] on input "checkbox" at bounding box center [691, 195] width 11 height 11
checkbox input "true"
type input "56135041-d562-487a-bc7d-7124fb96dbb6,EXTERNAL"
checkbox input "true"
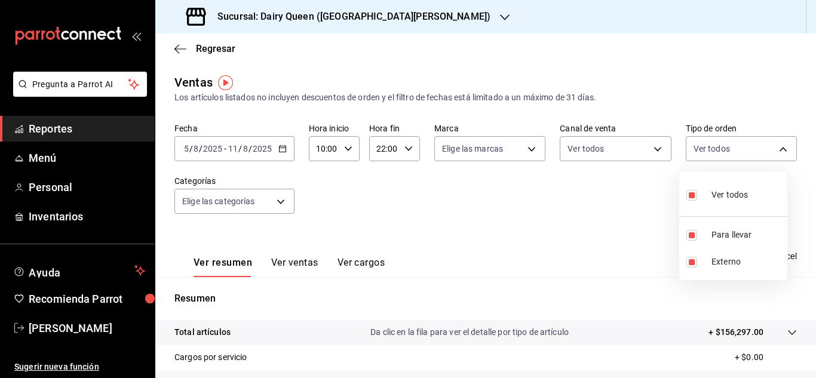
checkbox input "true"
click at [282, 198] on div at bounding box center [408, 189] width 816 height 378
click at [279, 201] on body "Pregunta a Parrot AI Reportes Menú Personal Inventarios Ayuda Recomienda Parrot…" at bounding box center [408, 189] width 816 height 378
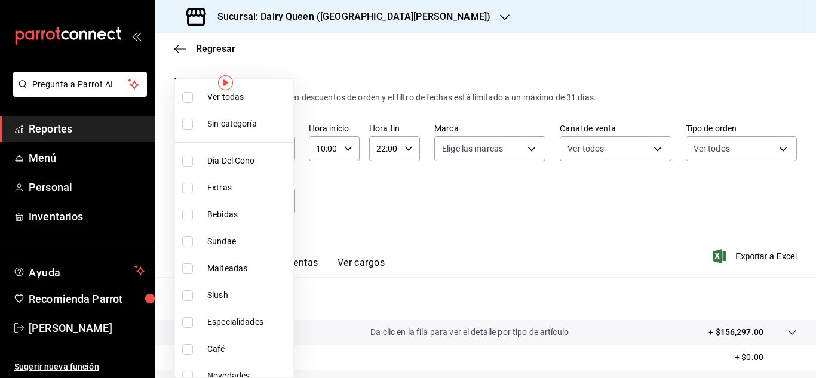
click at [186, 102] on input "checkbox" at bounding box center [187, 97] width 11 height 11
checkbox input "true"
type input "61a8f822-8b2d-483e-b739-6c813cceb207,a18b8afe-1a8b-4f66-b10f-53da37e6459d,b8a25…"
checkbox input "true"
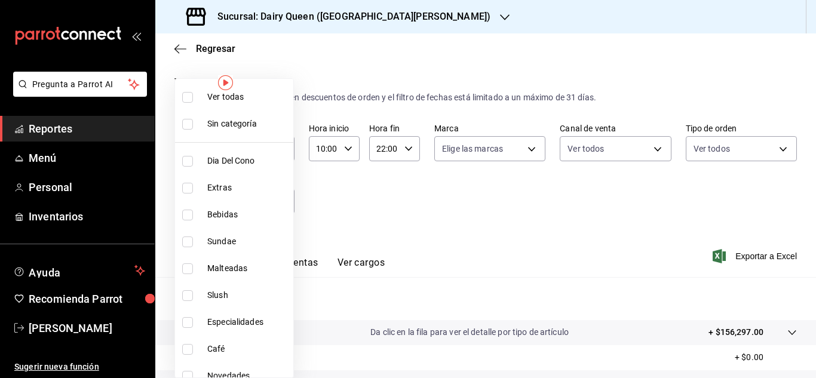
checkbox input "true"
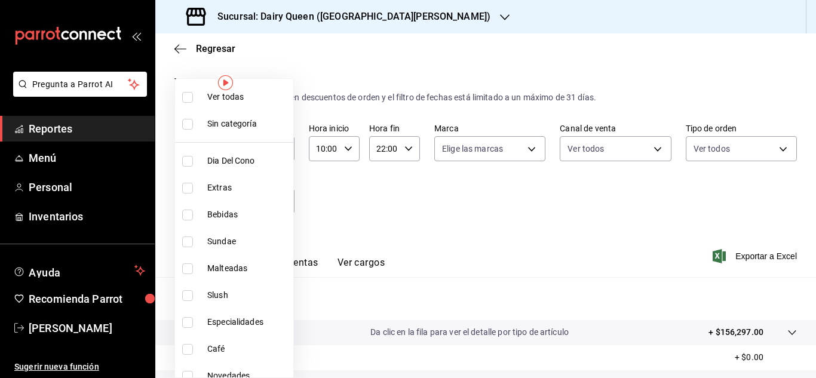
checkbox input "true"
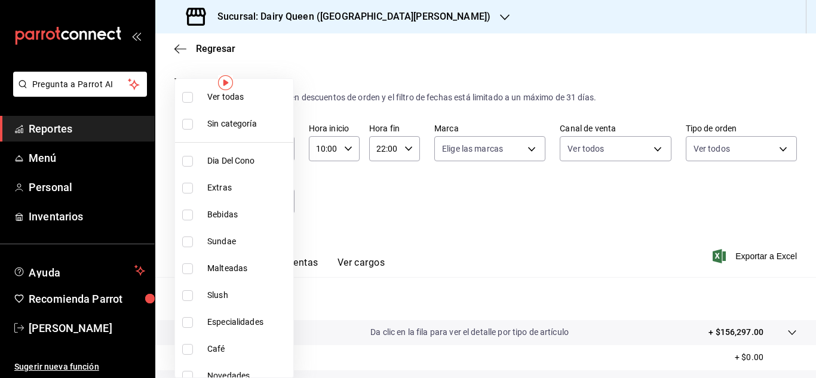
checkbox input "true"
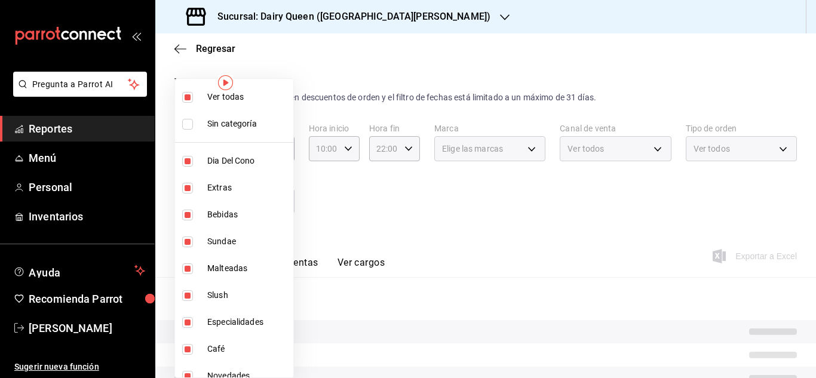
click at [506, 211] on div at bounding box center [408, 189] width 816 height 378
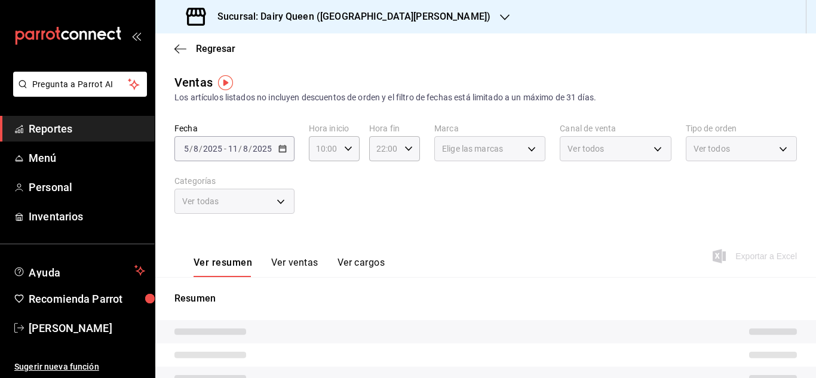
click at [274, 197] on div "Ver todas" at bounding box center [234, 201] width 120 height 25
click at [284, 198] on div "Ver todas" at bounding box center [234, 201] width 120 height 25
click at [279, 203] on div "Ver todas" at bounding box center [234, 201] width 120 height 25
click at [278, 203] on div "Ver todas" at bounding box center [234, 201] width 120 height 25
click at [278, 202] on div "Ver todas" at bounding box center [234, 201] width 120 height 25
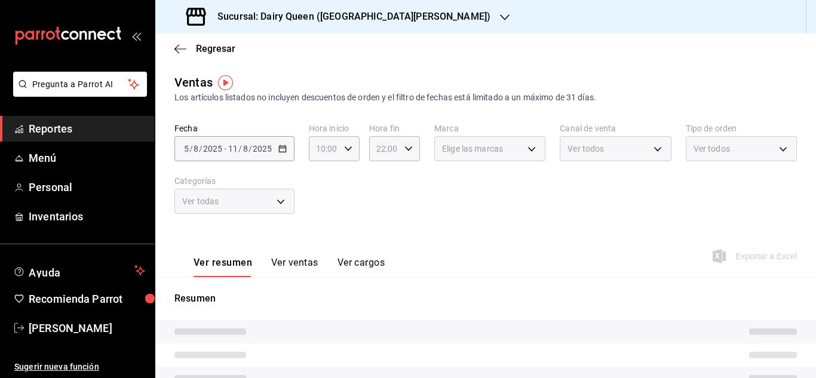
click at [614, 76] on div "Ventas Los artículos listados no incluyen descuentos de orden y el filtro de fe…" at bounding box center [485, 88] width 622 height 30
type input "10:00"
type input "22:00"
type input "61a8f822-8b2d-483e-b739-6c813cceb207,a18b8afe-1a8b-4f66-b10f-53da37e6459d,b8a25…"
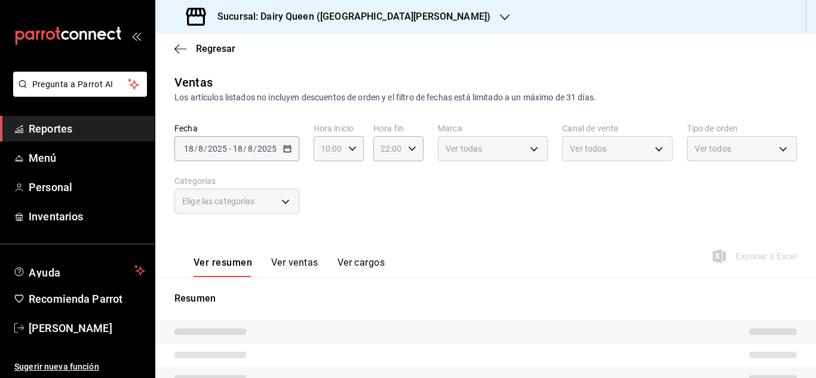
type input "PARROT,UBER_EATS,RAPPI,DIDI_FOOD,ONLINE"
type input "56135041-d562-487a-bc7d-7124fb96dbb6,EXTERNAL"
click at [346, 149] on icon "button" at bounding box center [348, 149] width 8 height 8
click at [414, 202] on div at bounding box center [408, 189] width 816 height 378
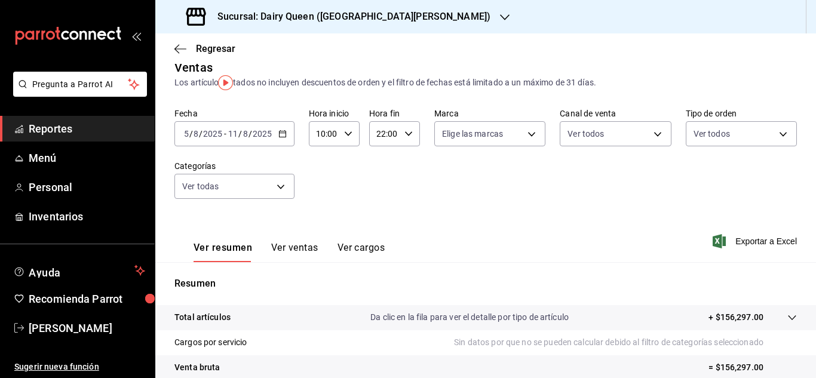
scroll to position [0, 0]
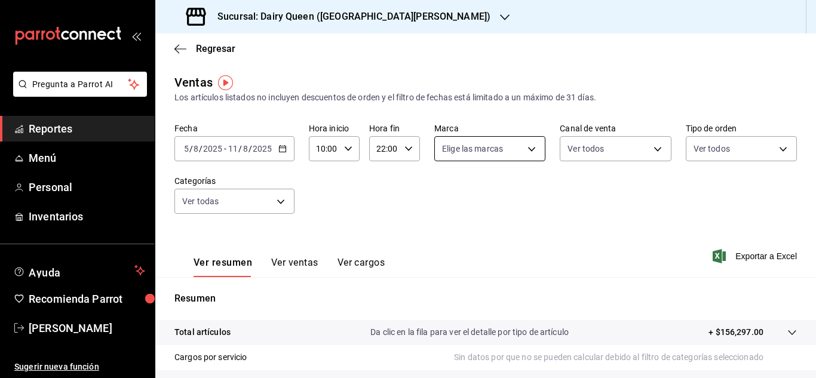
click at [528, 151] on body "Pregunta a Parrot AI Reportes Menú Personal Inventarios Ayuda Recomienda Parrot…" at bounding box center [408, 189] width 816 height 378
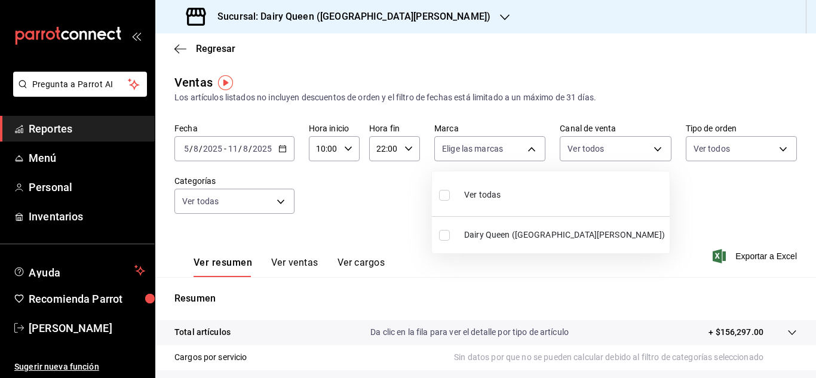
click at [449, 194] on input "checkbox" at bounding box center [444, 195] width 11 height 11
checkbox input "true"
type input "d2163cea-2ef0-45cb-bd37-11a35bcd20b9"
checkbox input "true"
click at [659, 144] on div at bounding box center [408, 189] width 816 height 378
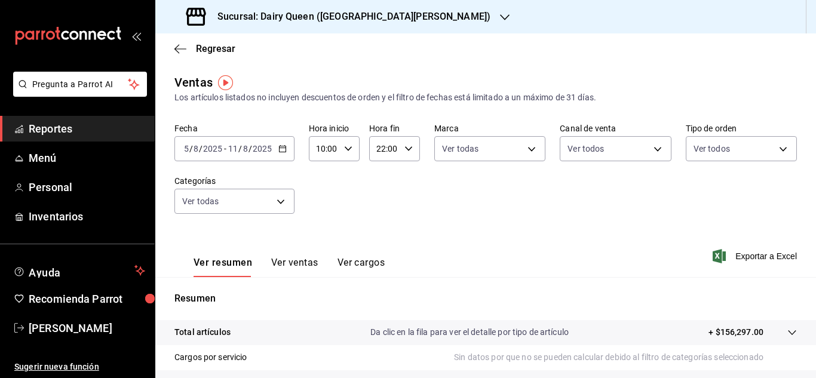
click at [656, 148] on body "Pregunta a Parrot AI Reportes Menú Personal Inventarios Ayuda Recomienda Parrot…" at bounding box center [408, 189] width 816 height 378
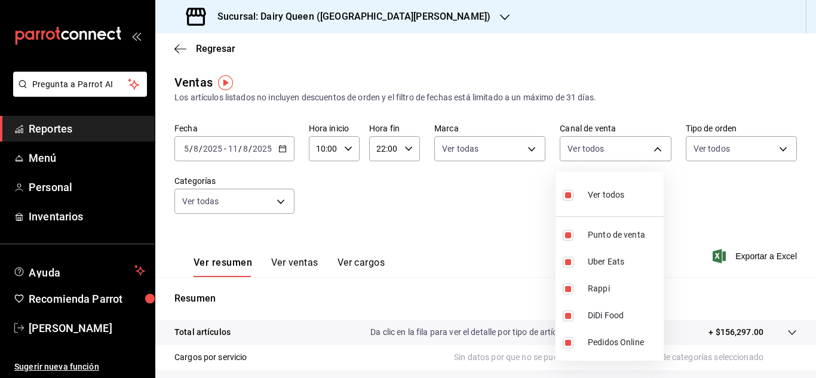
click at [772, 147] on div at bounding box center [408, 189] width 816 height 378
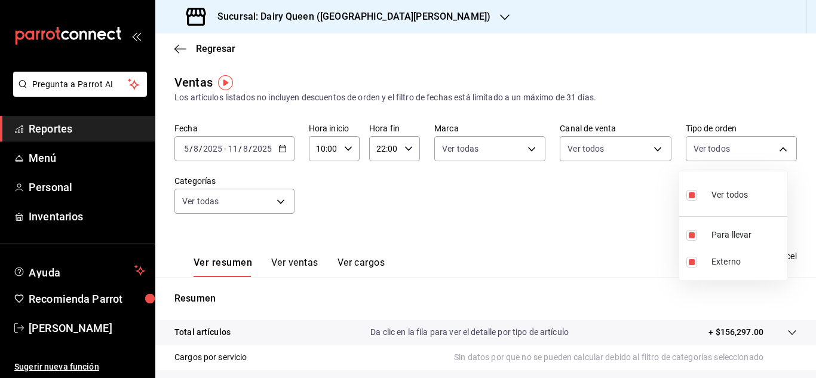
click at [772, 147] on body "Pregunta a Parrot AI Reportes Menú Personal Inventarios Ayuda Recomienda Parrot…" at bounding box center [408, 189] width 816 height 378
click at [274, 198] on div at bounding box center [408, 189] width 816 height 378
click at [278, 204] on div "Ver todos Para llevar Externo" at bounding box center [408, 189] width 816 height 378
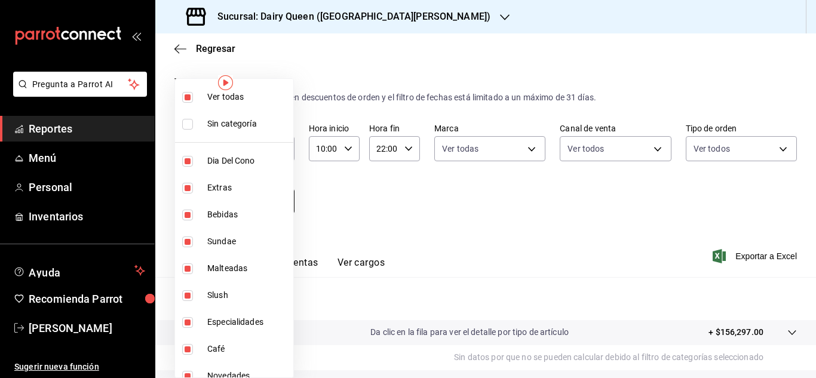
click at [280, 204] on body "Pregunta a Parrot AI Reportes Menú Personal Inventarios Ayuda Recomienda Parrot…" at bounding box center [408, 189] width 816 height 378
click at [545, 228] on div at bounding box center [408, 189] width 816 height 378
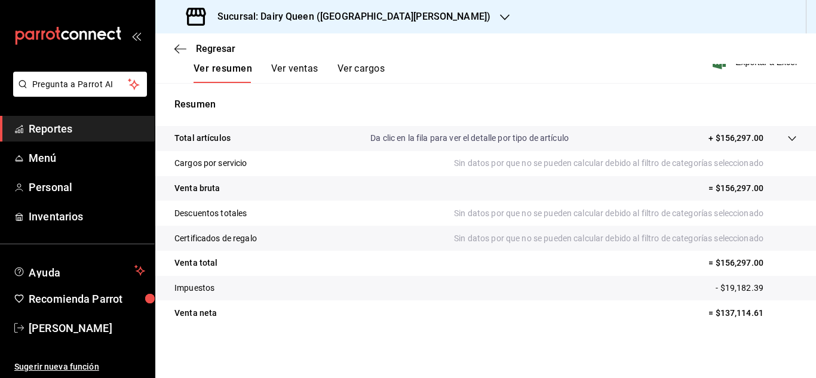
scroll to position [15, 0]
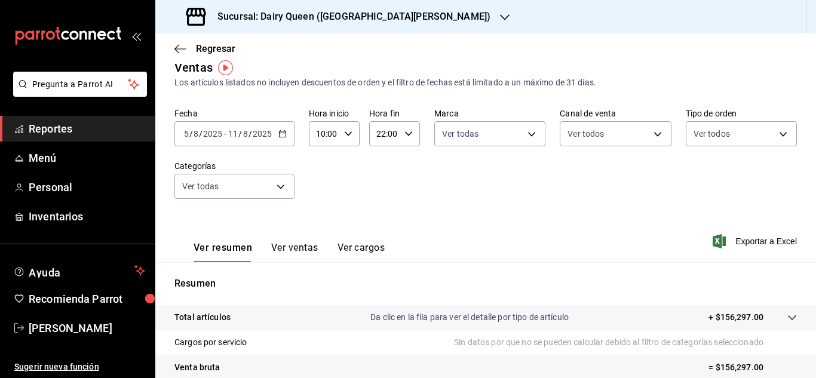
click at [289, 134] on div "2025-08-05 5 / 8 / 2025 - 2025-08-11 11 / 8 / 2025" at bounding box center [234, 133] width 120 height 25
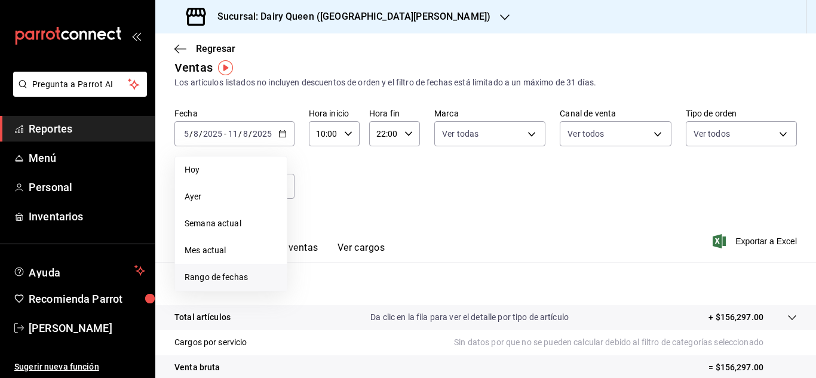
click at [261, 278] on span "Rango de fechas" at bounding box center [231, 277] width 93 height 13
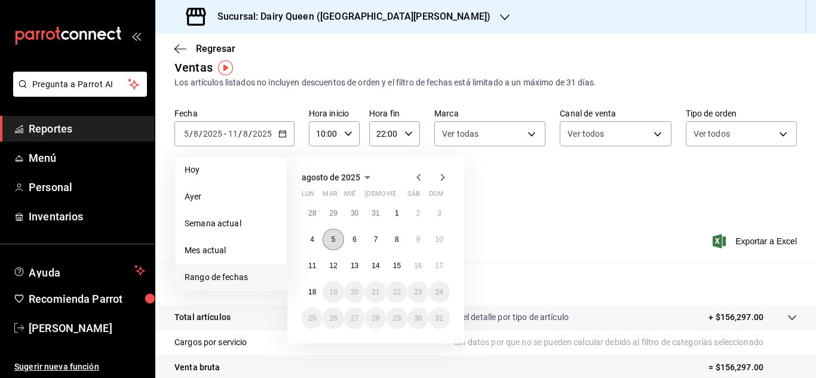
click at [339, 242] on button "5" at bounding box center [332, 239] width 21 height 21
click at [316, 263] on button "11" at bounding box center [312, 265] width 21 height 21
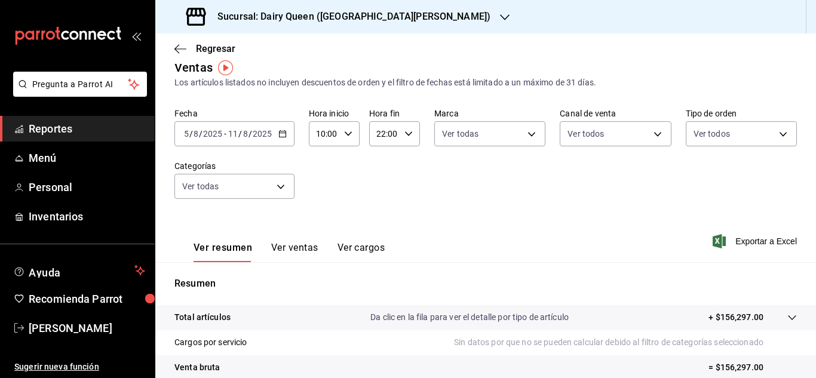
scroll to position [0, 0]
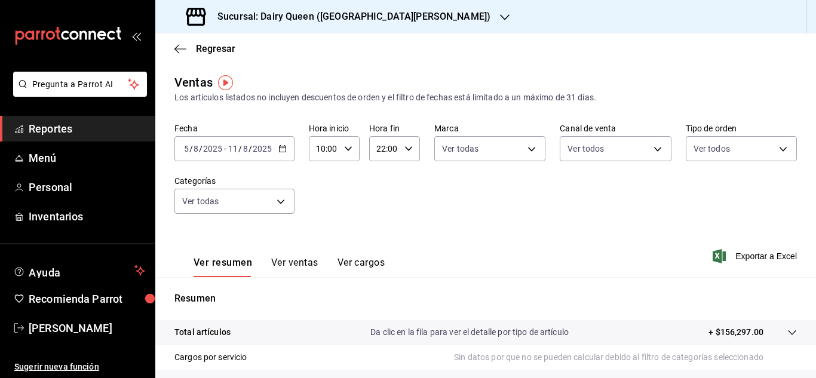
click at [422, 15] on h3 "Sucursal: Dairy Queen ([GEOGRAPHIC_DATA][PERSON_NAME])" at bounding box center [349, 17] width 282 height 14
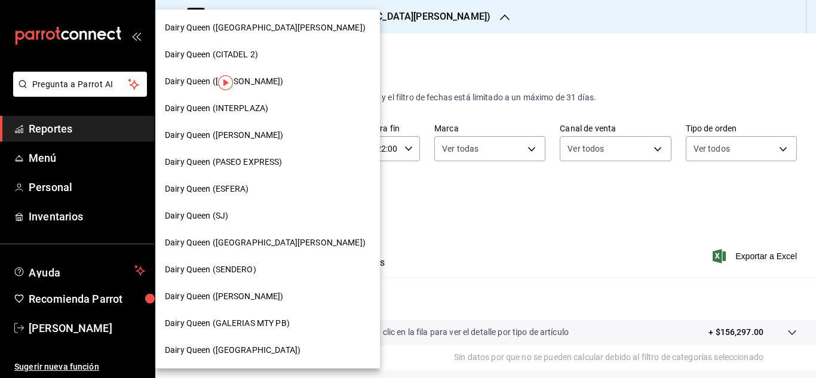
click at [269, 107] on div "Dairy Queen (INTERPLAZA)" at bounding box center [267, 108] width 205 height 13
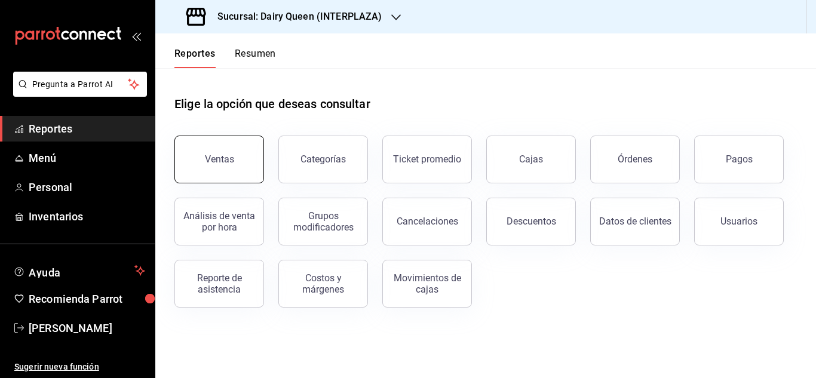
click at [250, 155] on button "Ventas" at bounding box center [219, 160] width 90 height 48
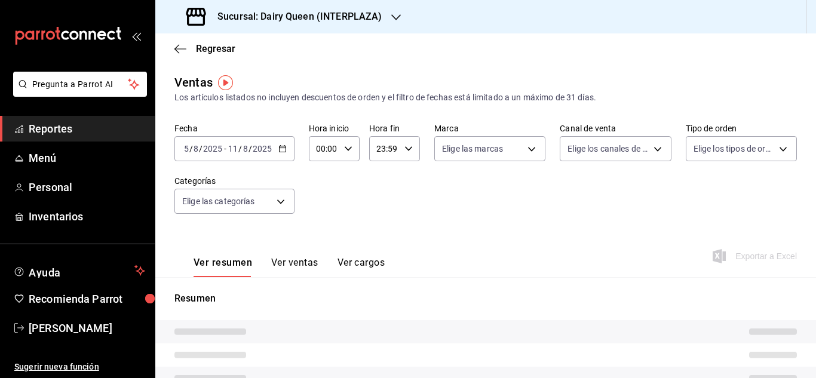
type input "10:00"
type input "22:00"
type input "PARROT,UBER_EATS,RAPPI,DIDI_FOOD,ONLINE"
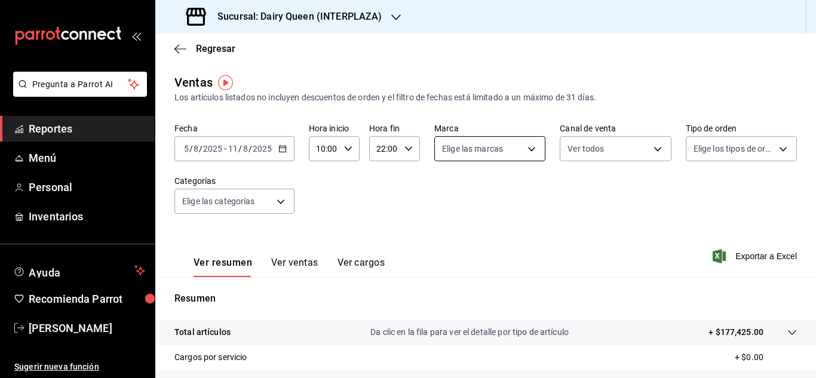
click at [518, 154] on body "Pregunta a Parrot AI Reportes Menú Personal Inventarios Ayuda Recomienda Parrot…" at bounding box center [408, 189] width 816 height 378
click at [450, 196] on label at bounding box center [447, 194] width 16 height 17
click at [450, 196] on input "checkbox" at bounding box center [444, 195] width 11 height 11
checkbox input "false"
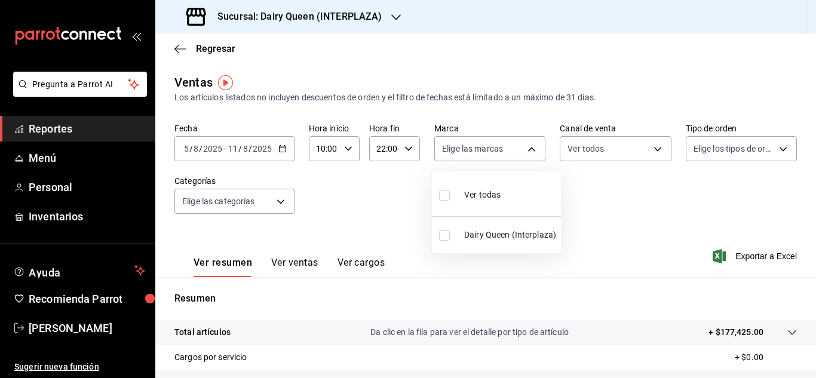
click at [444, 195] on input "checkbox" at bounding box center [444, 195] width 11 height 11
checkbox input "true"
type input "587ad821-ce56-4004-9162-8520f445df42"
checkbox input "true"
click at [650, 149] on div at bounding box center [408, 189] width 816 height 378
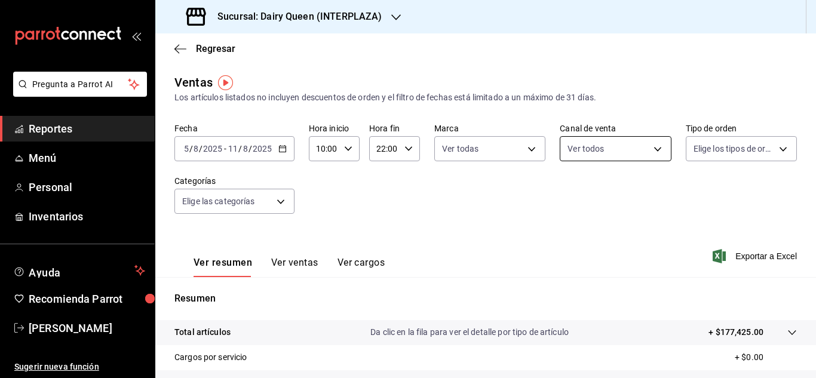
click at [651, 150] on body "Pregunta a Parrot AI Reportes Menú Personal Inventarios Ayuda Recomienda Parrot…" at bounding box center [408, 189] width 816 height 378
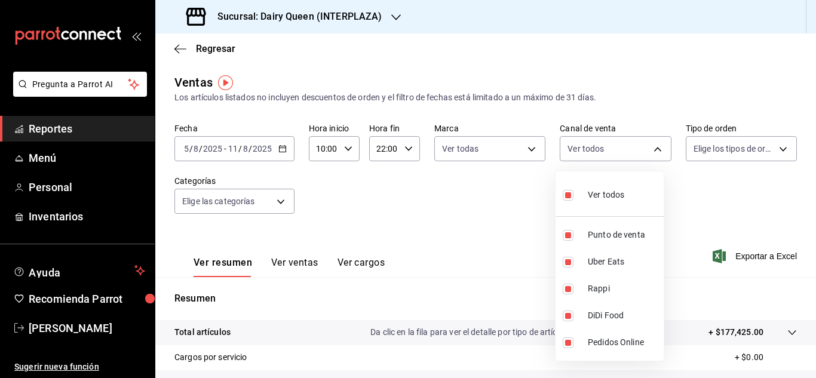
click at [770, 147] on div at bounding box center [408, 189] width 816 height 378
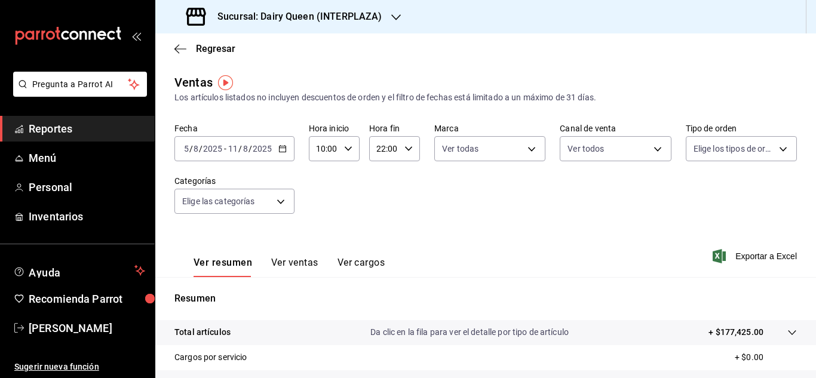
click at [770, 149] on div "Ver todos Punto de venta Uber Eats Rappi DiDi Food Pedidos Online" at bounding box center [408, 189] width 816 height 378
click at [770, 150] on body "Pregunta a Parrot AI Reportes Menú Personal Inventarios Ayuda Recomienda Parrot…" at bounding box center [408, 189] width 816 height 378
click at [696, 195] on input "checkbox" at bounding box center [691, 195] width 11 height 11
checkbox input "true"
type input "4fc6d261-2c58-4b06-9d76-beb5bfe4225e,EXTERNAL"
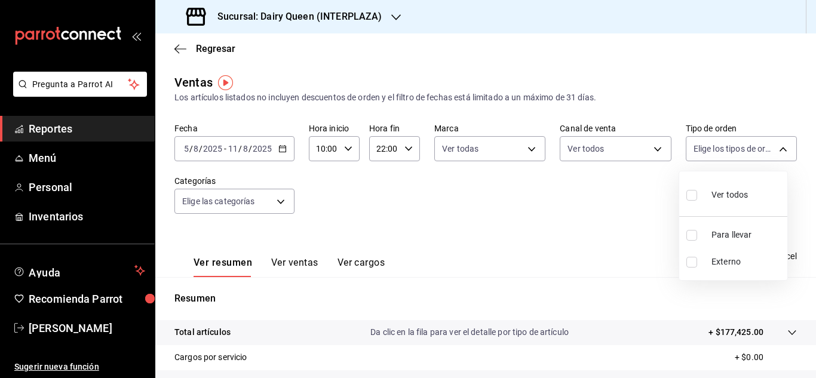
checkbox input "true"
click at [278, 202] on div at bounding box center [408, 189] width 816 height 378
click at [279, 202] on div "Ver todos Para llevar Externo" at bounding box center [408, 189] width 816 height 378
click at [282, 202] on body "Pregunta a Parrot AI Reportes Menú Personal Inventarios Ayuda Recomienda Parrot…" at bounding box center [408, 189] width 816 height 378
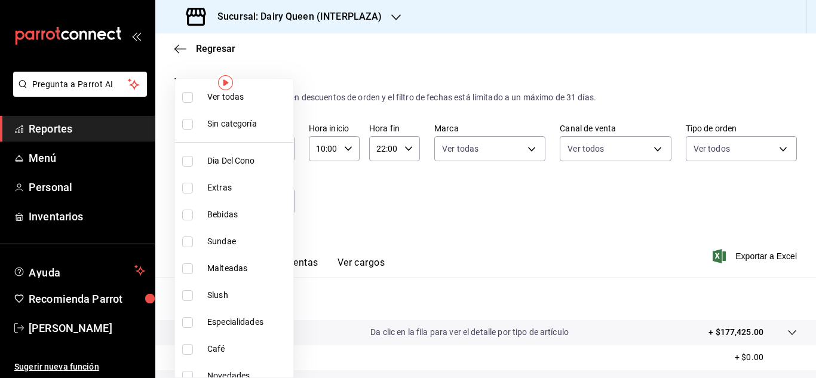
click at [192, 100] on input "checkbox" at bounding box center [187, 97] width 11 height 11
checkbox input "true"
type input "e6cd8b62-6037-4521-a8dd-0aac2c051914,0a555169-9235-4d98-81da-c76c8e6ca8d1,2bb37…"
checkbox input "true"
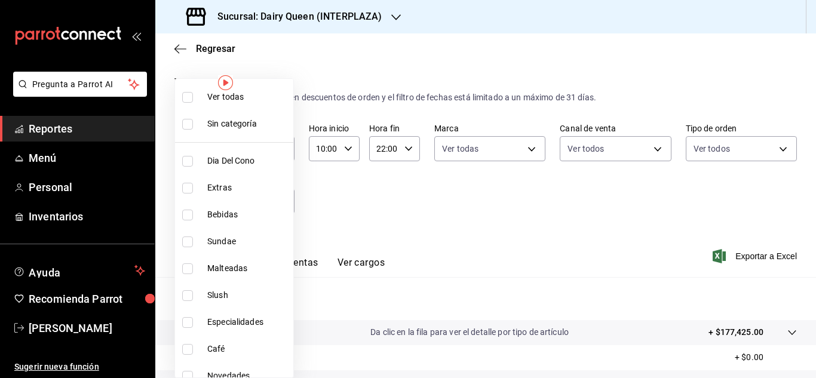
checkbox input "true"
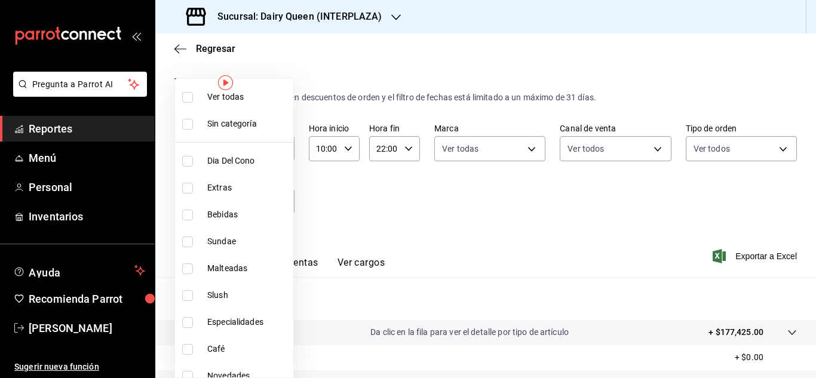
checkbox input "true"
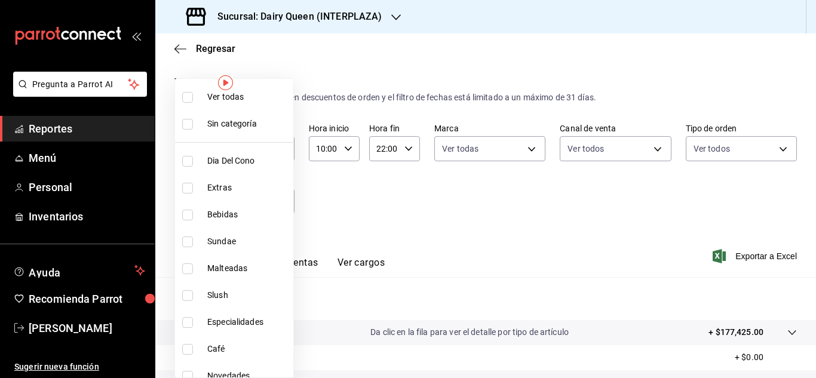
checkbox input "true"
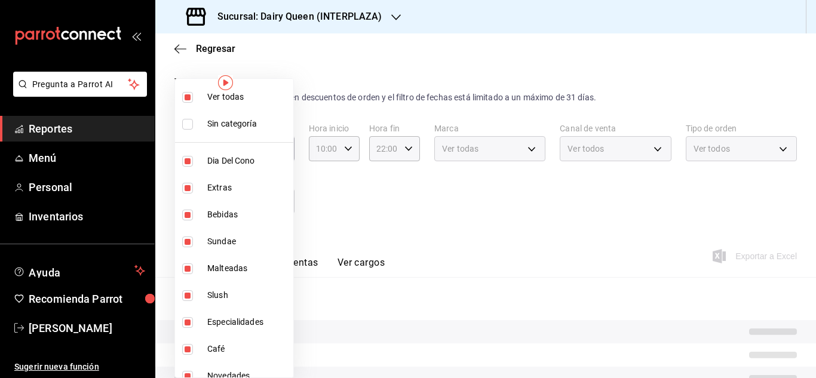
click at [555, 215] on div at bounding box center [408, 189] width 816 height 378
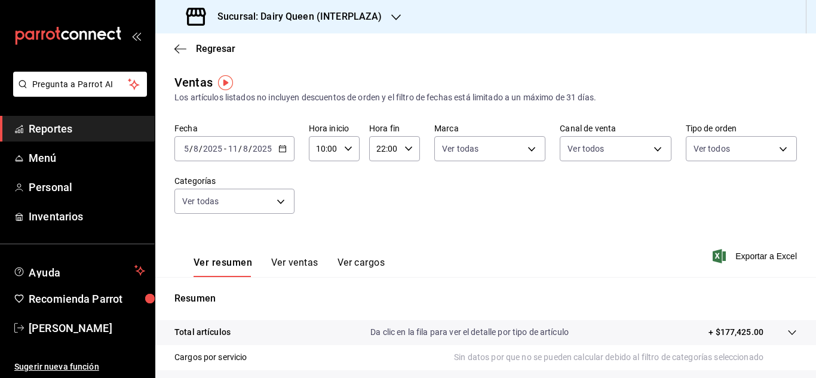
click at [398, 19] on icon "button" at bounding box center [396, 18] width 10 height 10
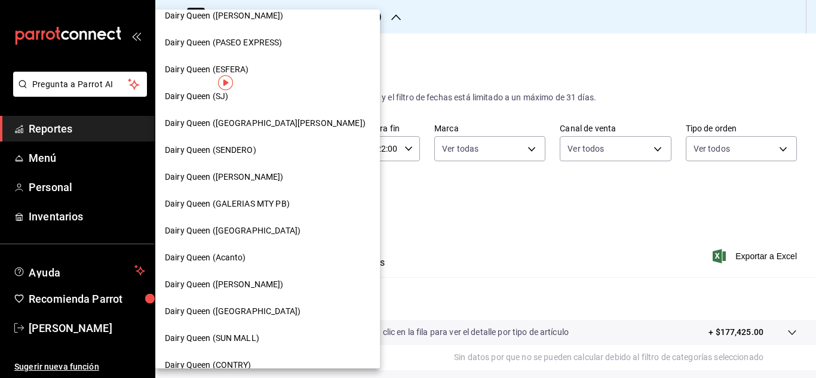
scroll to position [179, 0]
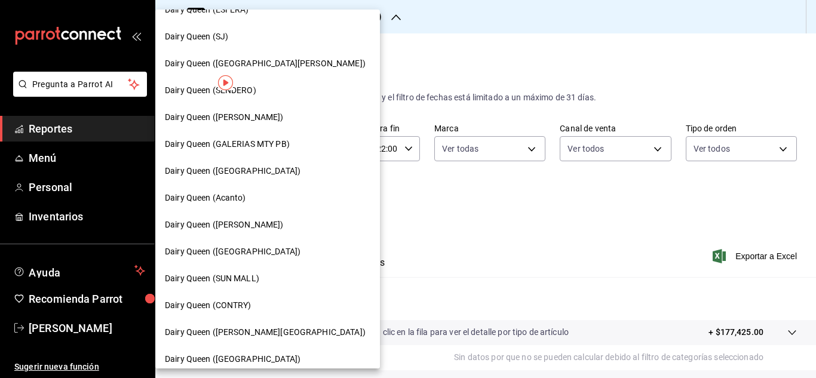
click at [255, 225] on span "Dairy Queen ([PERSON_NAME])" at bounding box center [224, 225] width 119 height 13
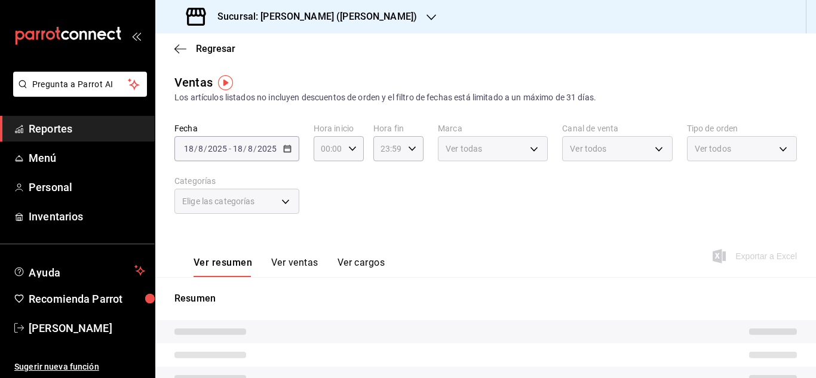
type input "10:00"
type input "22:00"
type input "PARROT,UBER_EATS,RAPPI,DIDI_FOOD,ONLINE"
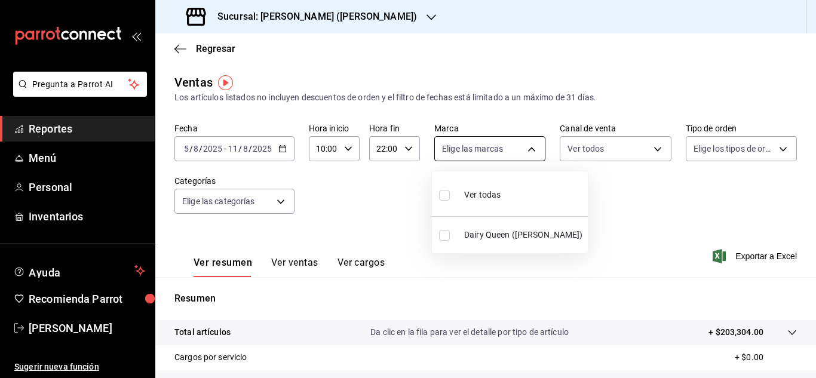
click at [471, 149] on body "Pregunta a Parrot AI Reportes Menú Personal Inventarios Ayuda Recomienda Parrot…" at bounding box center [408, 189] width 816 height 378
click at [451, 194] on label at bounding box center [447, 194] width 16 height 17
click at [450, 194] on input "checkbox" at bounding box center [444, 195] width 11 height 11
checkbox input "false"
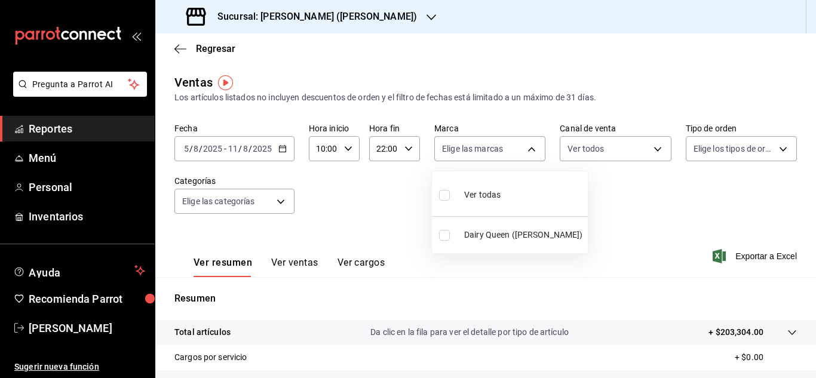
click at [652, 152] on div at bounding box center [408, 189] width 816 height 378
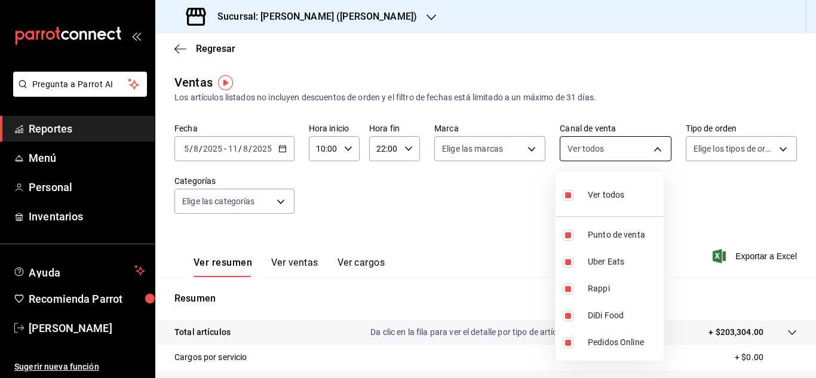
click at [652, 150] on body "Pregunta a Parrot AI Reportes Menú Personal Inventarios Ayuda Recomienda Parrot…" at bounding box center [408, 189] width 816 height 378
click at [716, 143] on div at bounding box center [408, 189] width 816 height 378
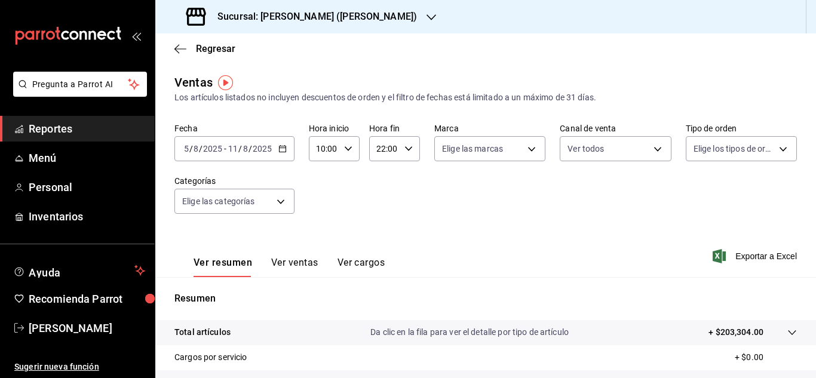
click at [717, 145] on div "Ver todos Punto de venta Uber Eats Rappi DiDi Food Pedidos Online" at bounding box center [408, 189] width 816 height 378
click at [717, 145] on body "Pregunta a Parrot AI Reportes Menú Personal Inventarios Ayuda Recomienda Parrot…" at bounding box center [408, 189] width 816 height 378
click at [688, 197] on input "checkbox" at bounding box center [691, 195] width 11 height 11
checkbox input "true"
type input "ae563239-34fa-4b06-9565-1049cce1b05f,EXTERNAL"
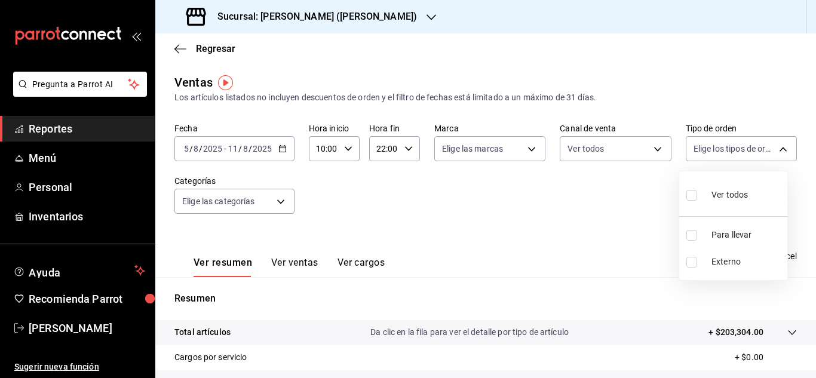
checkbox input "true"
click at [277, 199] on div at bounding box center [408, 189] width 816 height 378
click at [277, 199] on body "Pregunta a Parrot AI Reportes Menú Personal Inventarios Ayuda Recomienda Parrot…" at bounding box center [408, 189] width 816 height 378
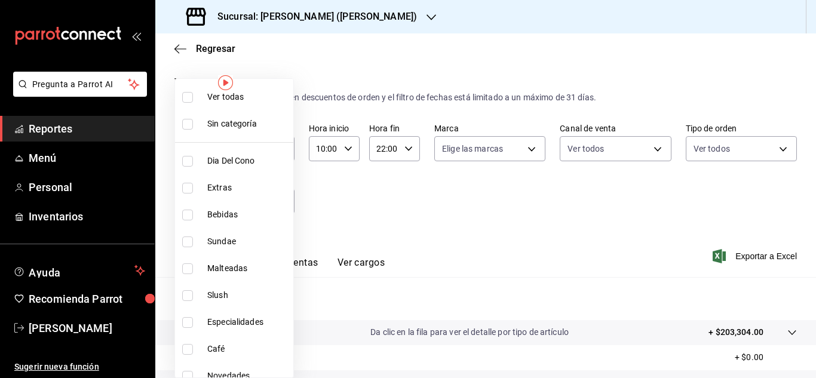
click at [188, 99] on input "checkbox" at bounding box center [187, 97] width 11 height 11
checkbox input "true"
type input "21b6e8ba-8da0-4435-b007-708cc69806cb,6fb66094-6345-4ff2-bdf1-22b70d1adf94,8836c…"
checkbox input "true"
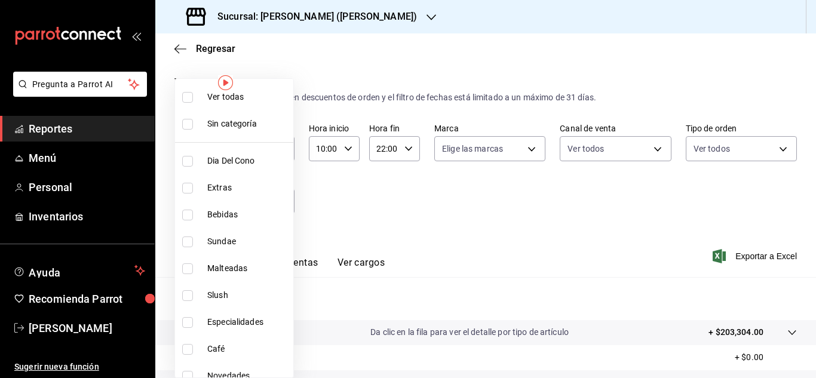
checkbox input "true"
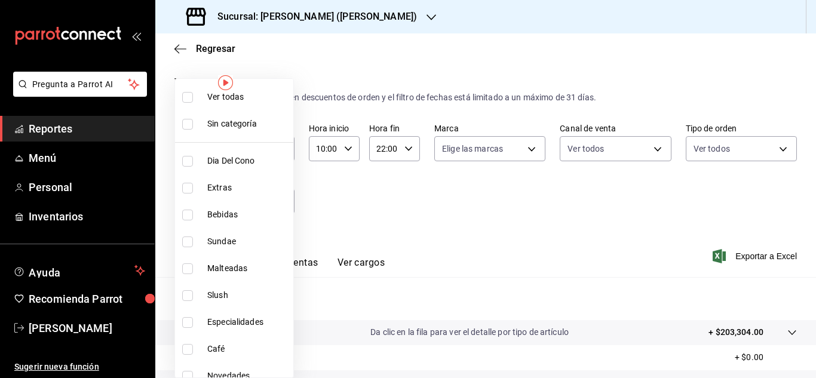
checkbox input "true"
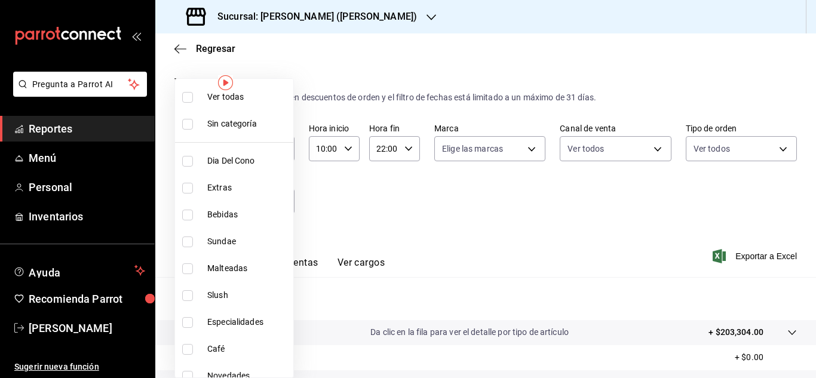
checkbox input "true"
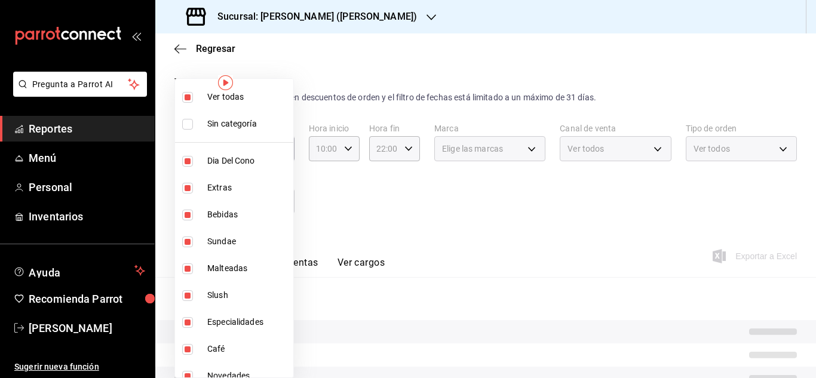
click at [527, 152] on div at bounding box center [408, 189] width 816 height 378
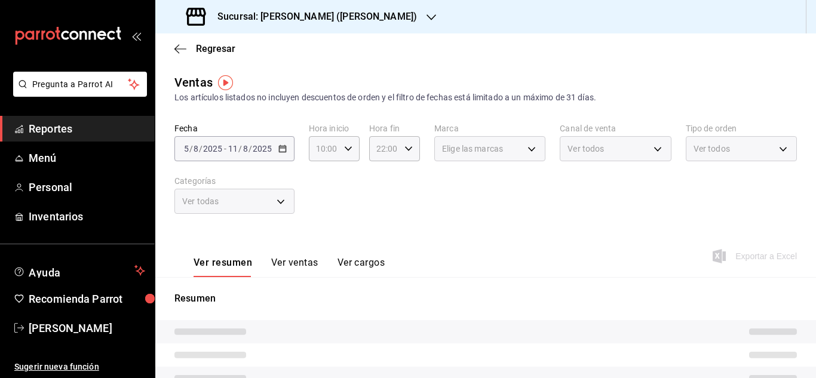
click at [527, 152] on div "Ver todas Sin categoría Dia Del Cono Extras Bebidas Sundae Malteadas Slush Espe…" at bounding box center [408, 189] width 816 height 378
click at [526, 147] on div "Elige las marcas" at bounding box center [489, 148] width 111 height 25
click at [340, 147] on div "10:00 Hora inicio" at bounding box center [334, 148] width 51 height 25
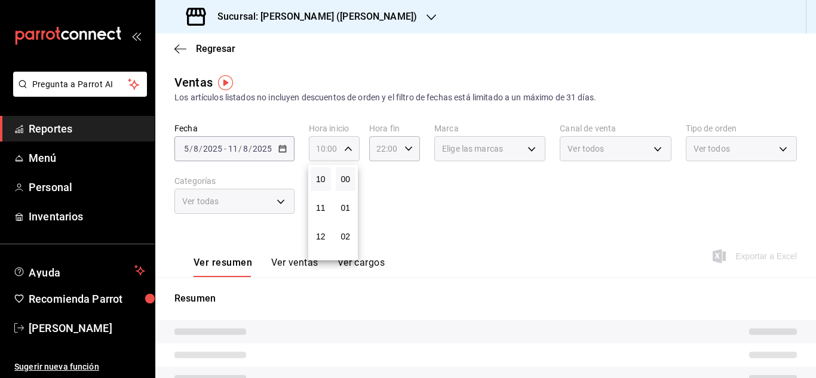
click at [340, 147] on div at bounding box center [408, 189] width 816 height 378
click at [524, 152] on div "Elige las marcas" at bounding box center [489, 148] width 111 height 25
click at [526, 149] on div "Elige las marcas" at bounding box center [489, 148] width 111 height 25
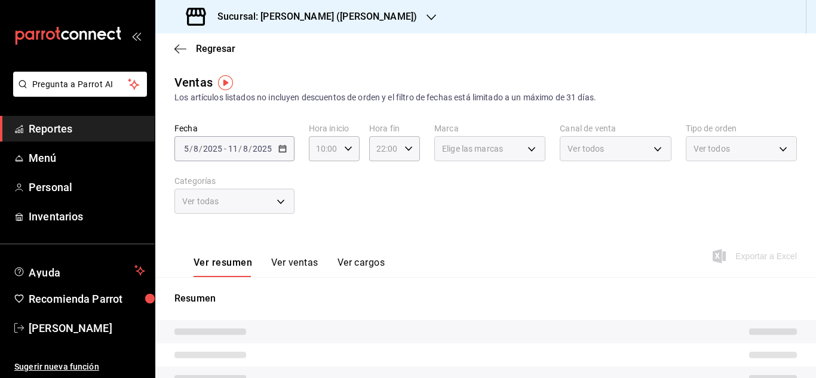
click at [650, 146] on div "Ver todos" at bounding box center [615, 148] width 111 height 25
drag, startPoint x: 650, startPoint y: 146, endPoint x: 651, endPoint y: 152, distance: 6.7
click at [650, 146] on div "Ver todos" at bounding box center [615, 148] width 111 height 25
drag, startPoint x: 651, startPoint y: 152, endPoint x: 781, endPoint y: 153, distance: 129.6
click at [652, 154] on div "Ver todos" at bounding box center [615, 148] width 111 height 25
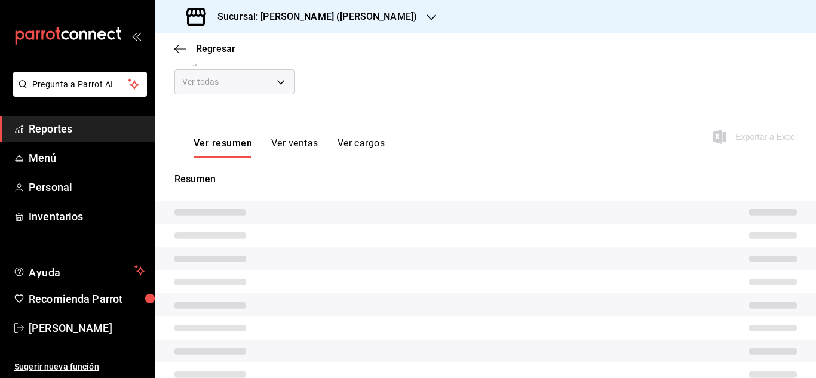
scroll to position [0, 0]
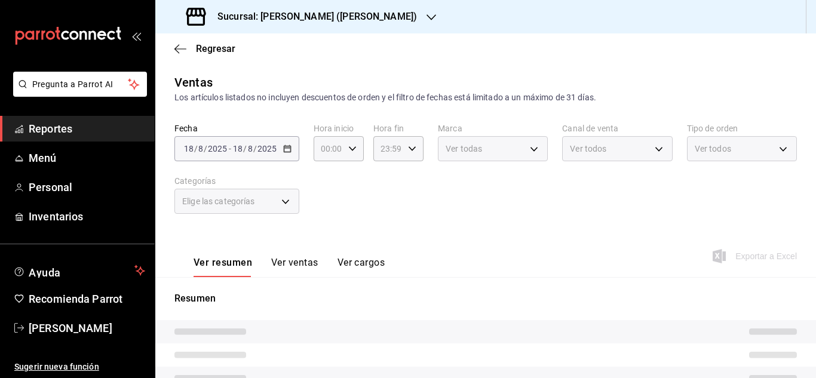
type input "10:00"
type input "22:00"
type input "21b6e8ba-8da0-4435-b007-708cc69806cb,6fb66094-6345-4ff2-bdf1-22b70d1adf94,8836c…"
type input "PARROT,UBER_EATS,RAPPI,DIDI_FOOD,ONLINE"
type input "ae563239-34fa-4b06-9565-1049cce1b05f,EXTERNAL"
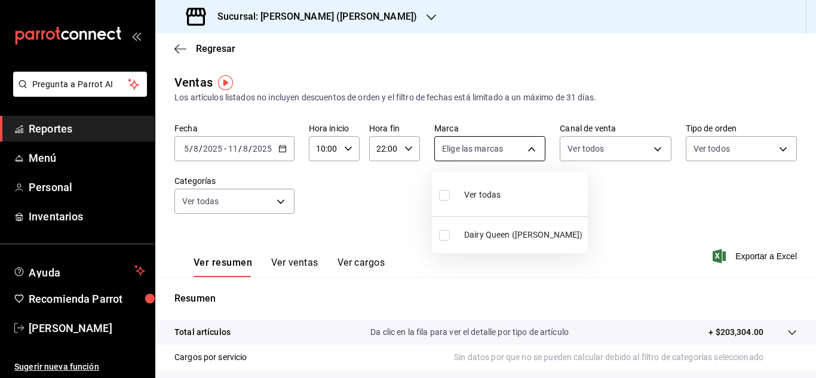
click at [528, 142] on body "Pregunta a Parrot AI Reportes Menú Personal Inventarios Ayuda Recomienda Parrot…" at bounding box center [408, 189] width 816 height 378
click at [447, 195] on input "checkbox" at bounding box center [444, 195] width 11 height 11
checkbox input "true"
type input "7beb9436-a603-443e-8d78-6779a9706c45"
checkbox input "true"
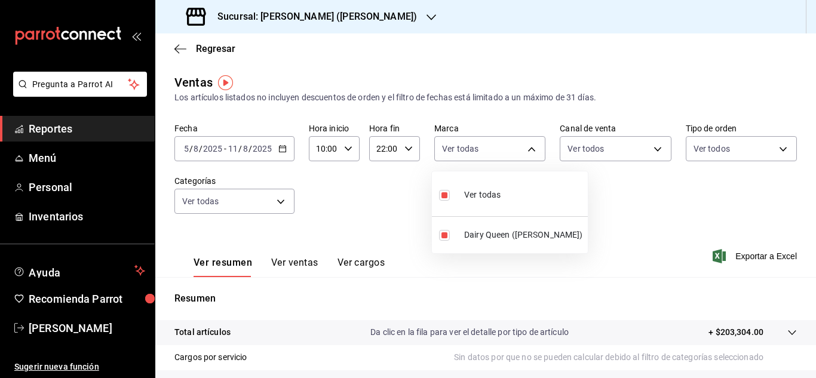
click at [643, 148] on div at bounding box center [408, 189] width 816 height 378
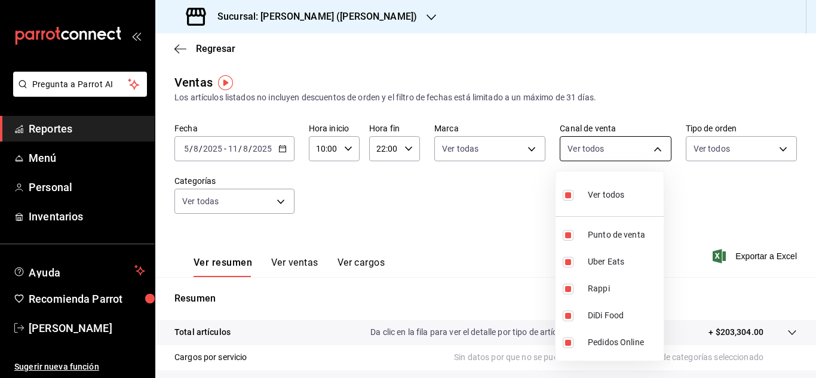
click at [644, 148] on body "Pregunta a Parrot AI Reportes Menú Personal Inventarios Ayuda Recomienda Parrot…" at bounding box center [408, 189] width 816 height 378
click at [770, 149] on div at bounding box center [408, 189] width 816 height 378
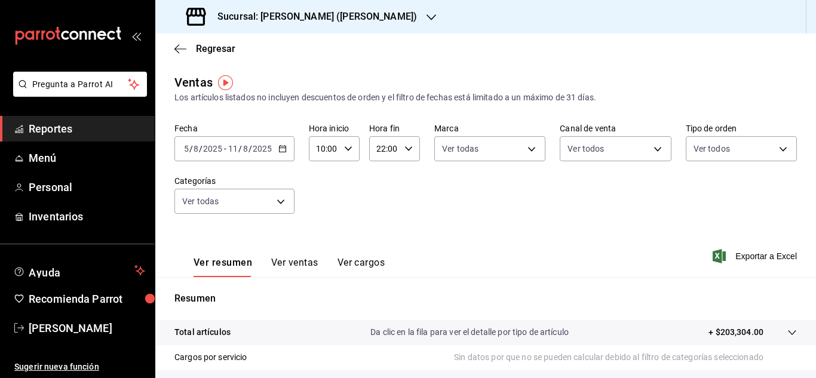
click at [771, 150] on div "Ver todos Punto de venta Uber Eats Rappi DiDi Food Pedidos Online" at bounding box center [408, 189] width 816 height 378
click at [773, 150] on body "Pregunta a Parrot AI Reportes Menú Personal Inventarios Ayuda Recomienda Parrot…" at bounding box center [408, 189] width 816 height 378
click at [282, 199] on div at bounding box center [408, 189] width 816 height 378
click at [282, 201] on div "Ver todos Para llevar Externo" at bounding box center [408, 189] width 816 height 378
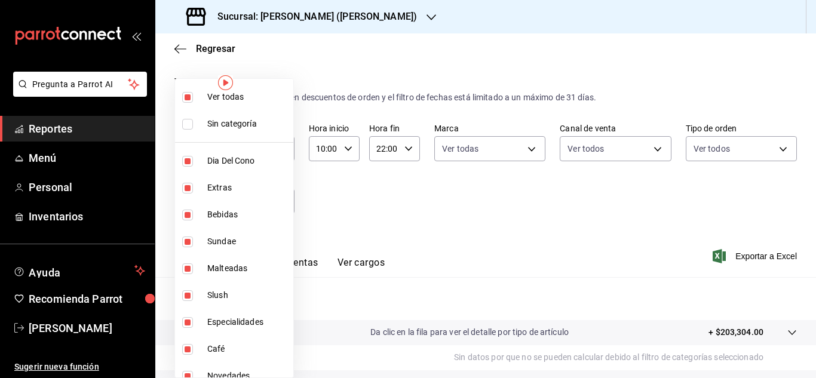
click at [282, 201] on body "Pregunta a Parrot AI Reportes Menú Personal Inventarios Ayuda Recomienda Parrot…" at bounding box center [408, 189] width 816 height 378
click at [477, 245] on div at bounding box center [408, 189] width 816 height 378
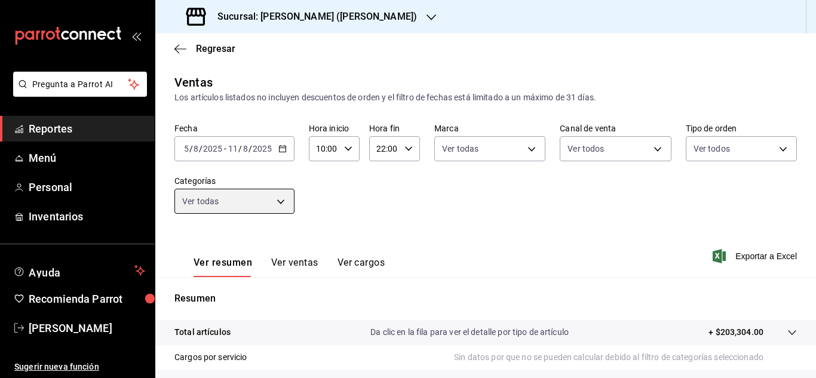
scroll to position [194, 0]
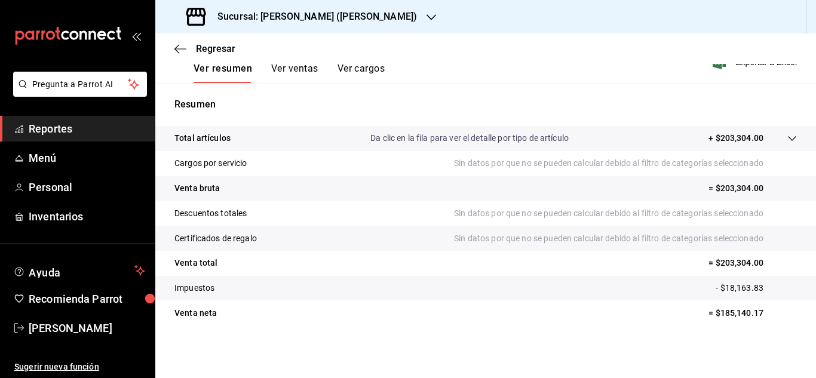
click at [511, 346] on div "Ventas Los artículos listados no incluyen descuentos de orden y el filtro de fe…" at bounding box center [485, 119] width 660 height 480
